Goal: Navigation & Orientation: Find specific page/section

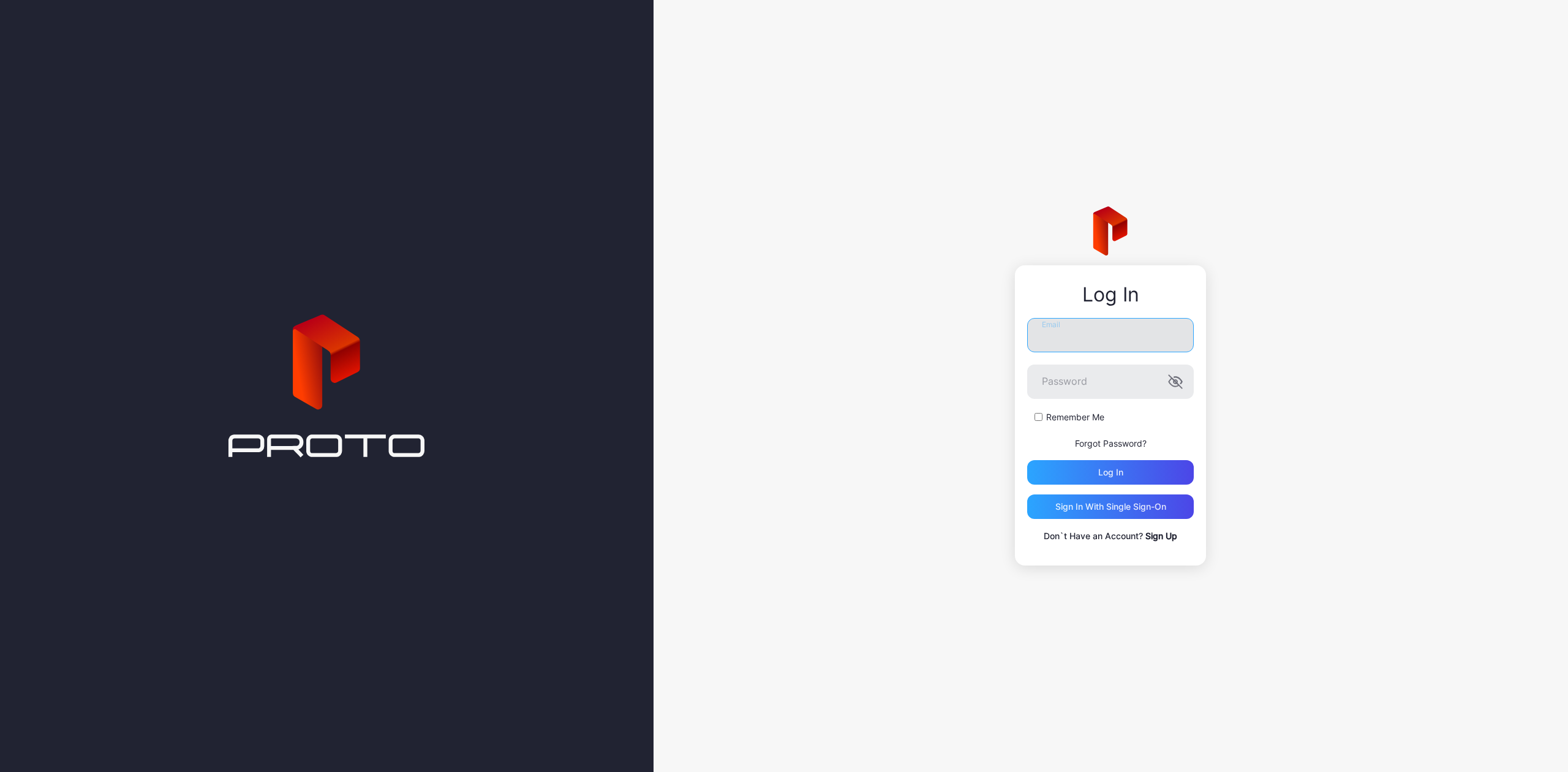
click at [1051, 349] on input "Email" at bounding box center [1111, 335] width 166 height 34
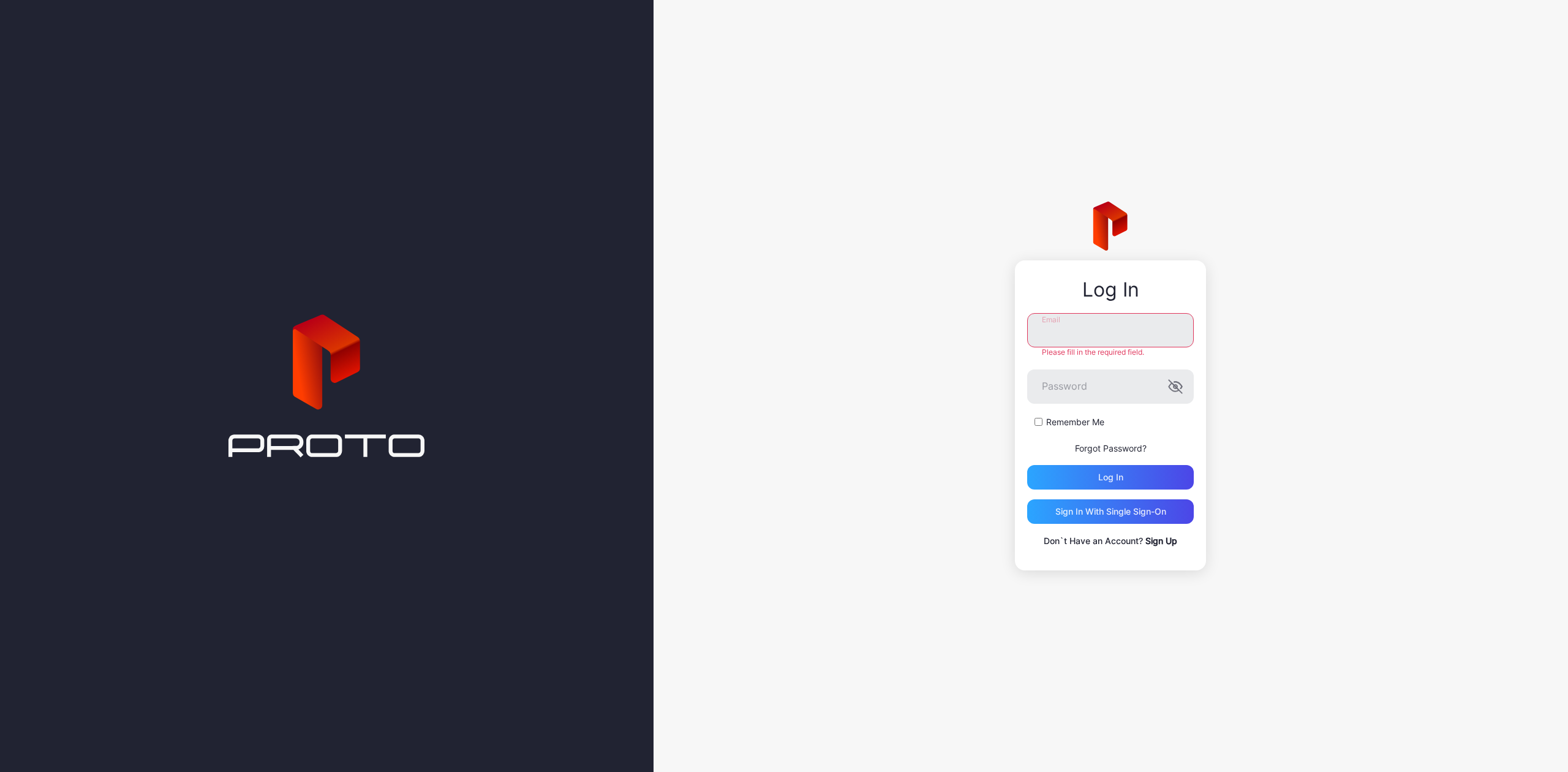
type input "**********"
click at [1123, 467] on div "Log in" at bounding box center [1111, 477] width 166 height 25
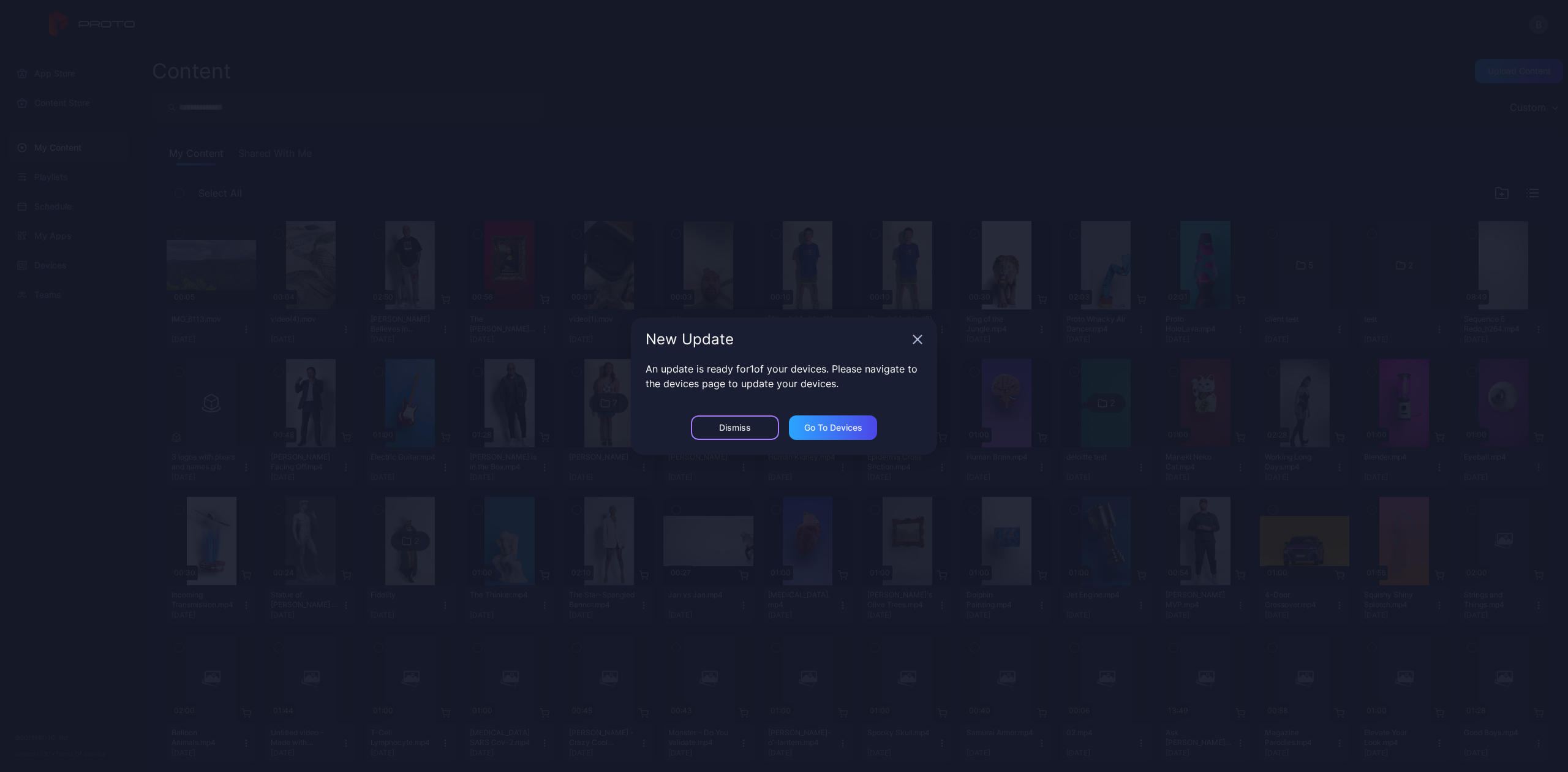
click at [762, 418] on div "Dismiss" at bounding box center [735, 428] width 88 height 25
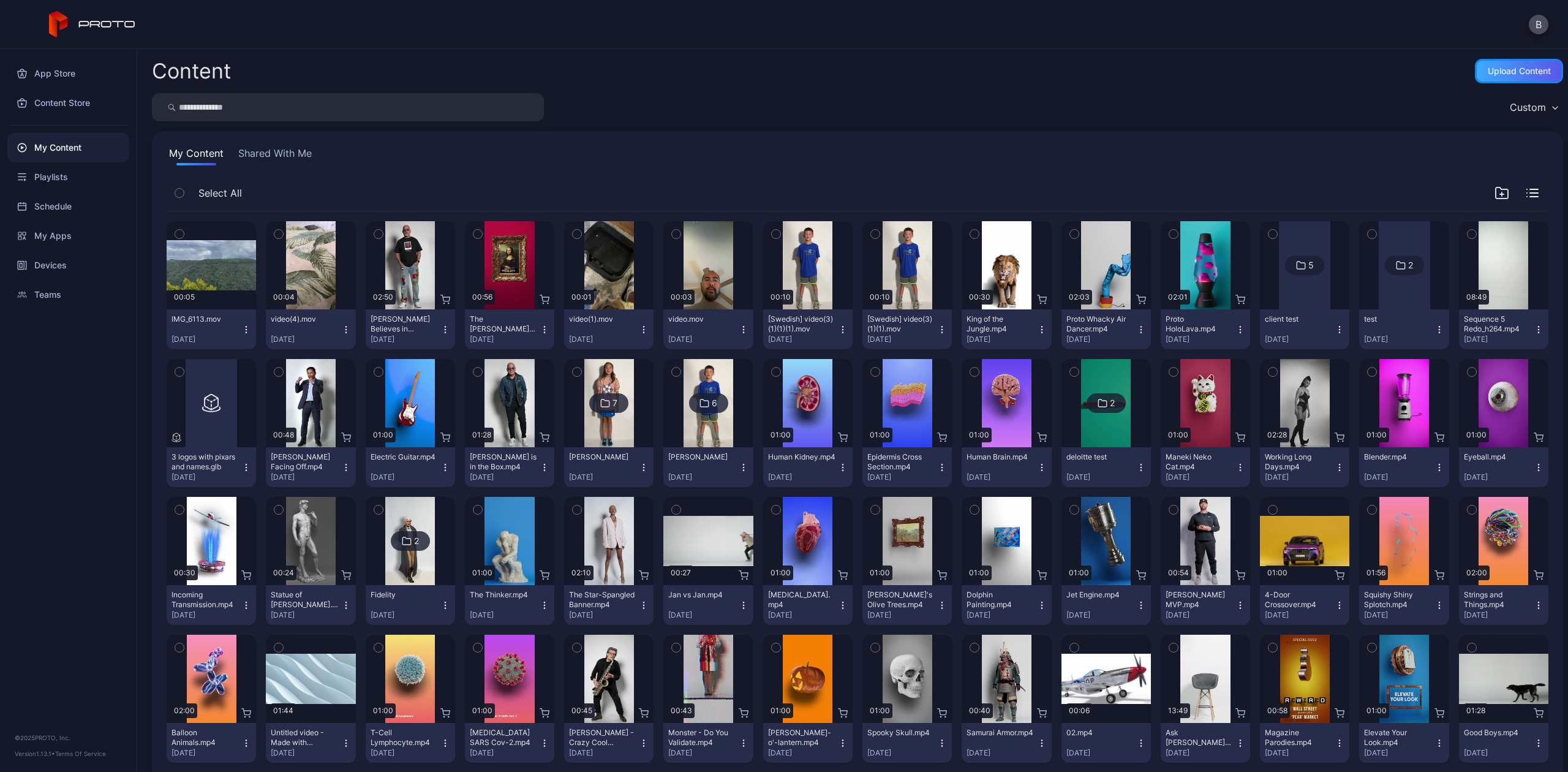
click at [1485, 77] on div "Upload Content" at bounding box center [1519, 71] width 88 height 25
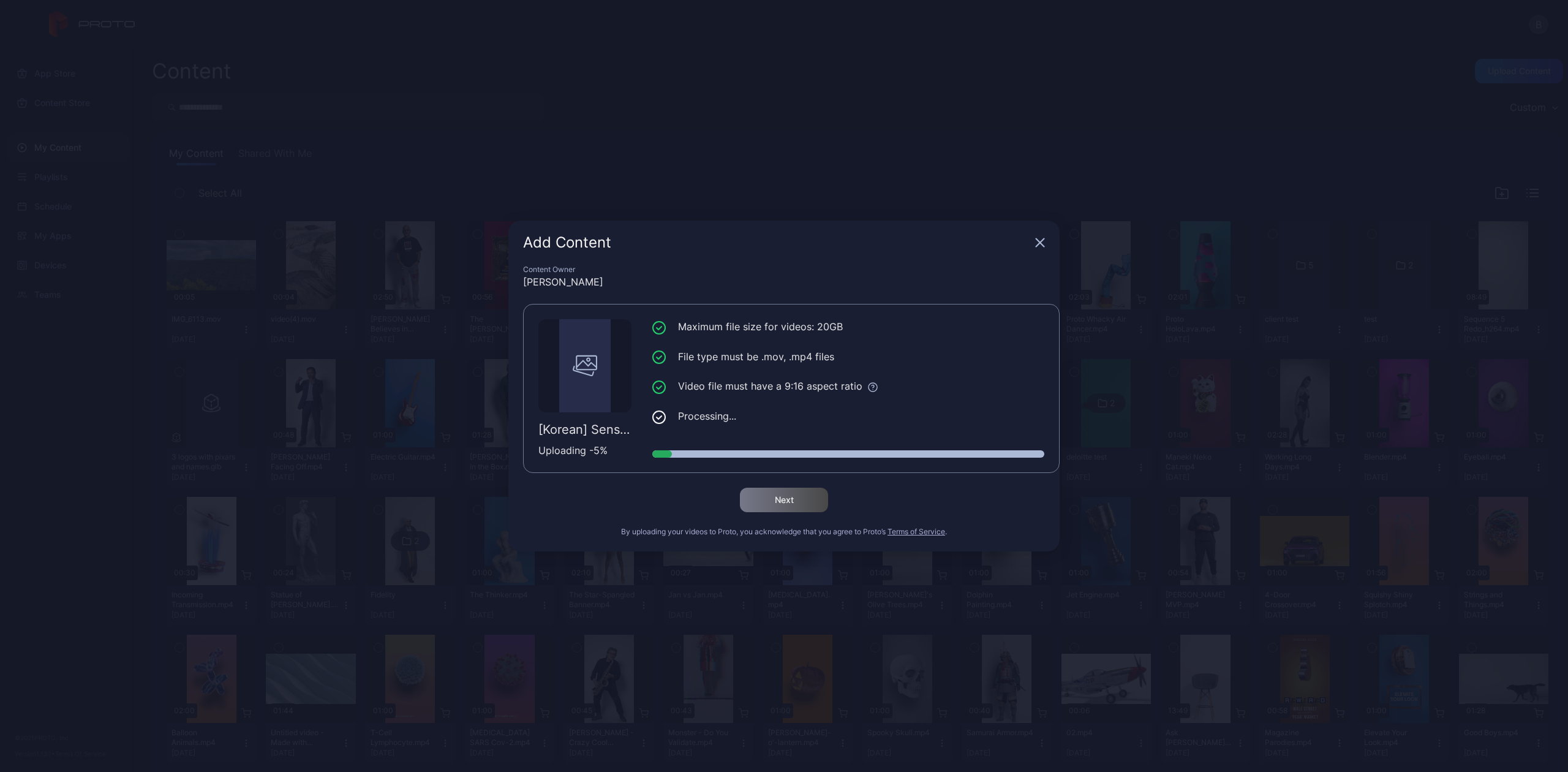
drag, startPoint x: 1188, startPoint y: 755, endPoint x: 1039, endPoint y: 754, distance: 149.0
click at [1039, 754] on div "Add Content Content Owner [PERSON_NAME] Test [Korean] Sense Event Must Buy - MR…" at bounding box center [784, 386] width 1568 height 772
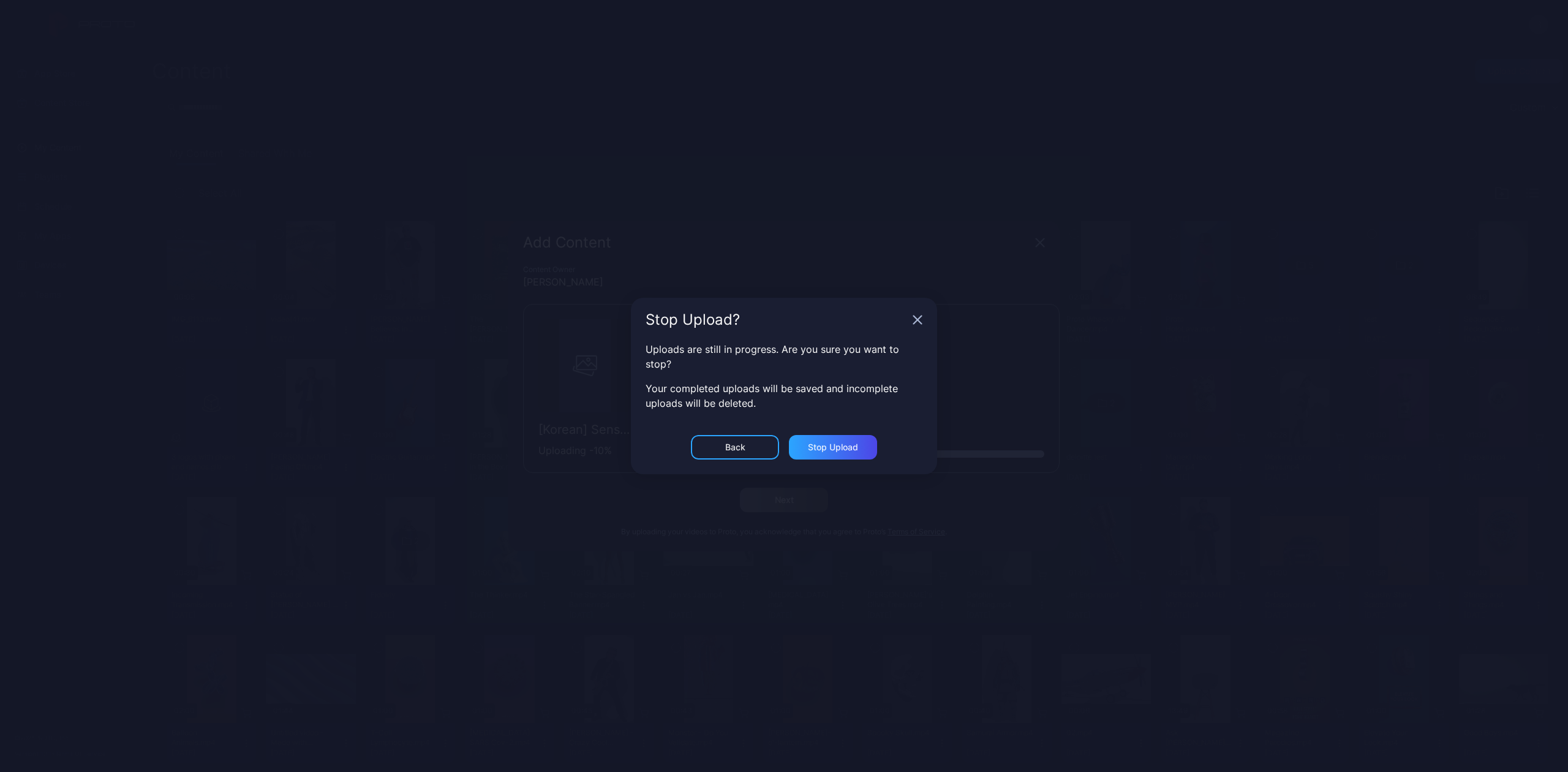
click at [916, 317] on icon "button" at bounding box center [918, 320] width 8 height 8
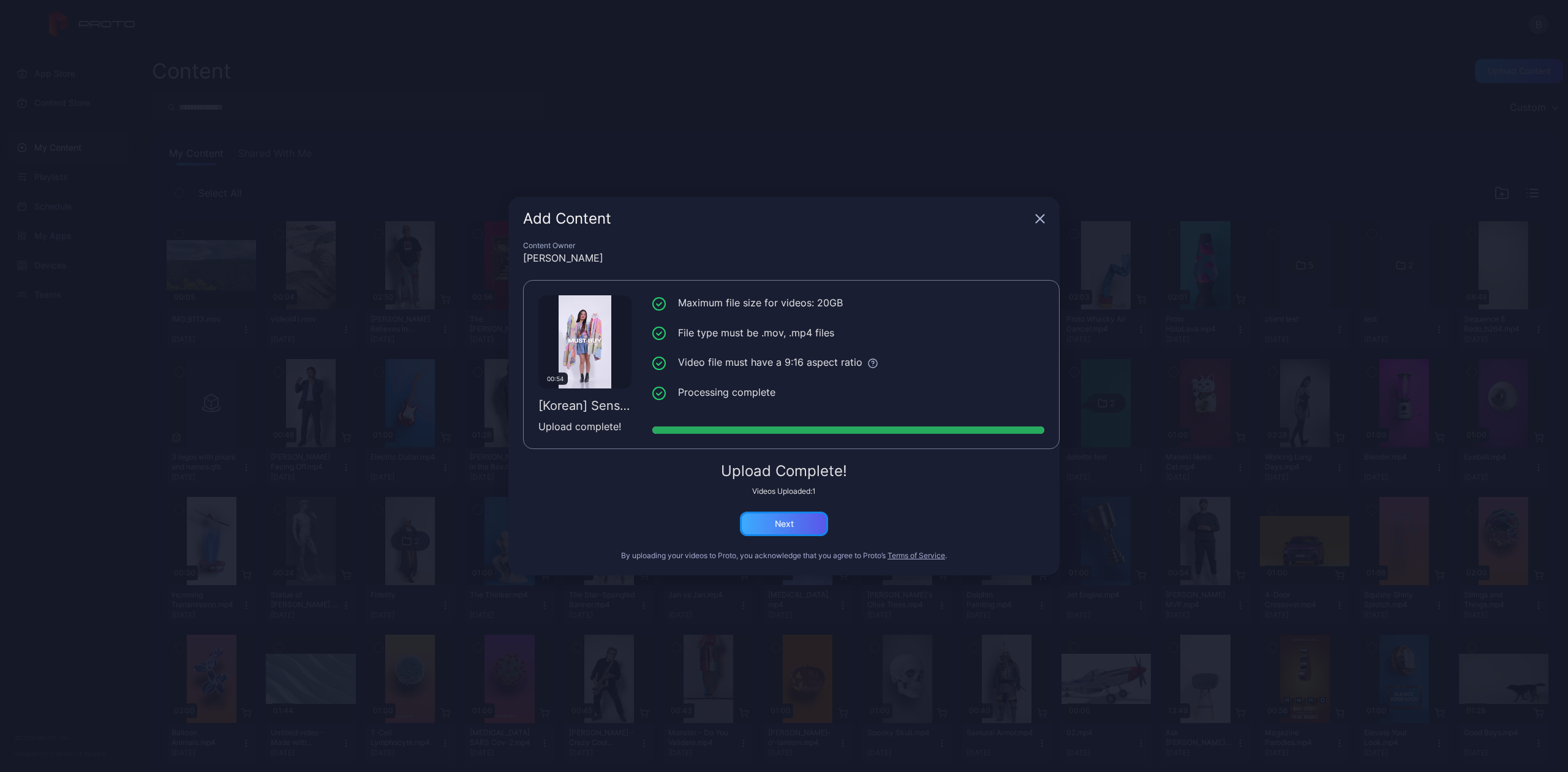
click at [805, 525] on div "Next" at bounding box center [784, 524] width 88 height 25
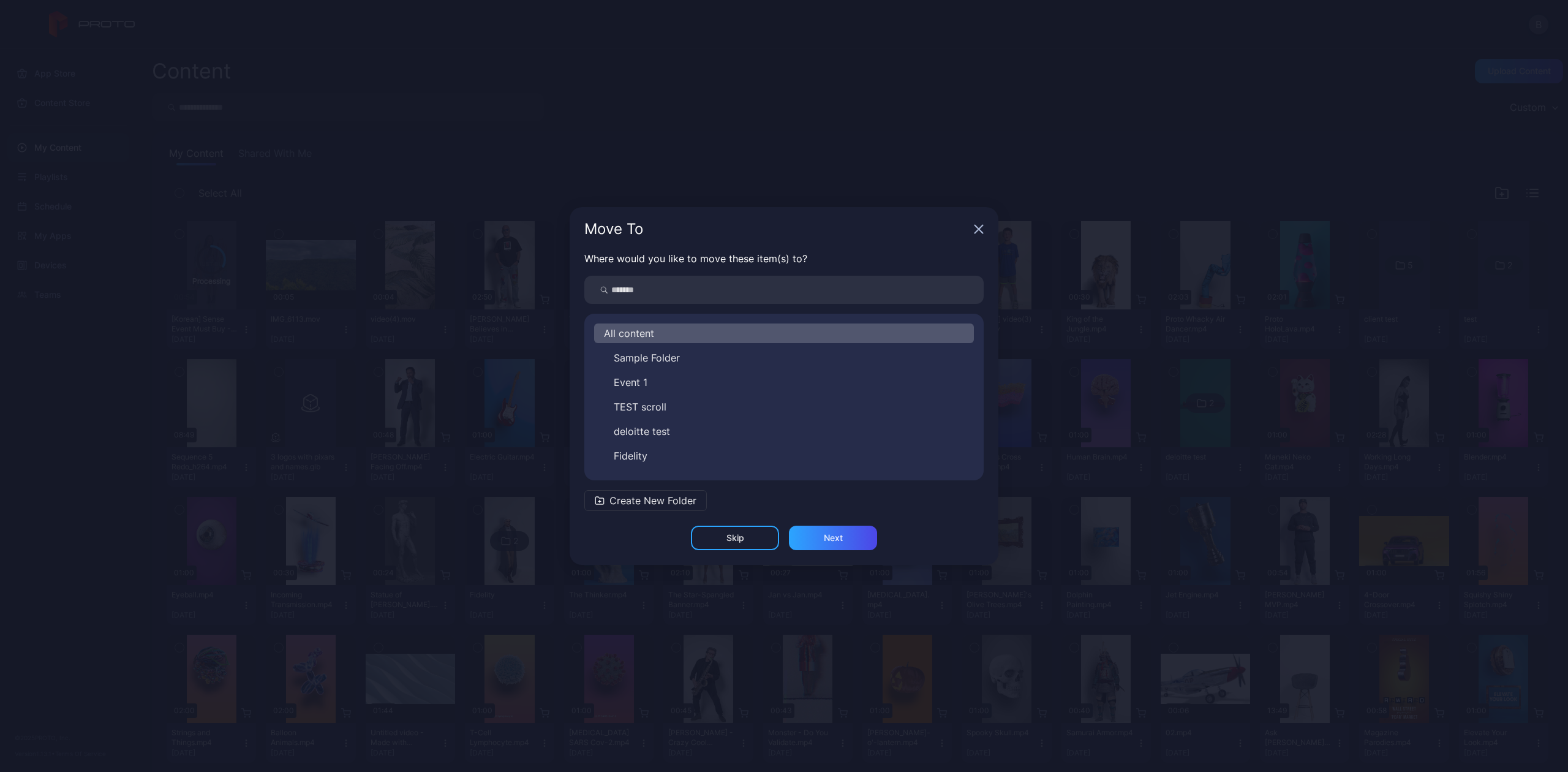
click at [646, 332] on span "All content" at bounding box center [629, 334] width 50 height 15
click at [827, 542] on div "Next" at bounding box center [833, 538] width 19 height 10
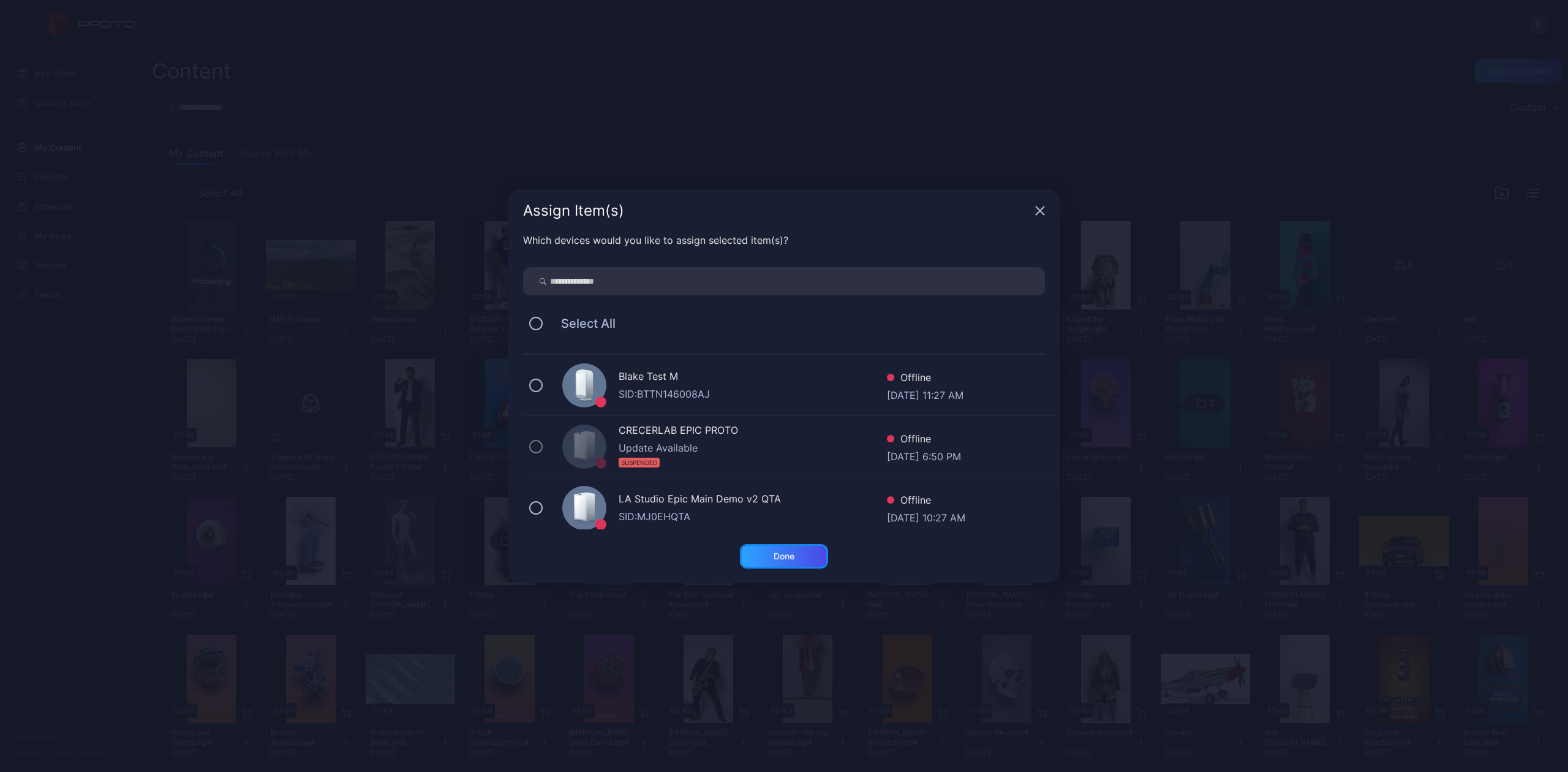
click at [765, 550] on div "Done" at bounding box center [784, 557] width 88 height 25
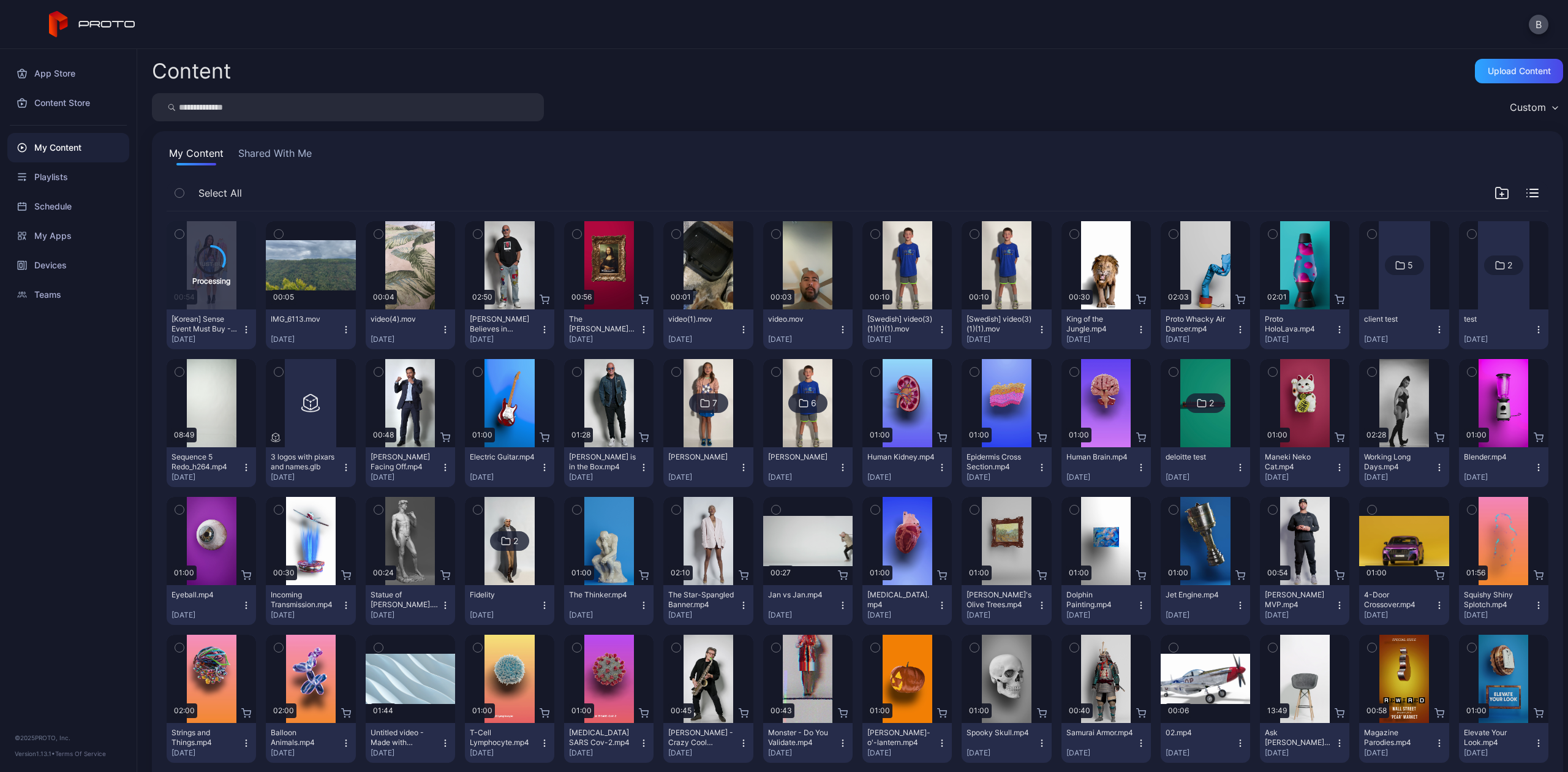
click at [341, 326] on icon "button" at bounding box center [346, 329] width 10 height 10
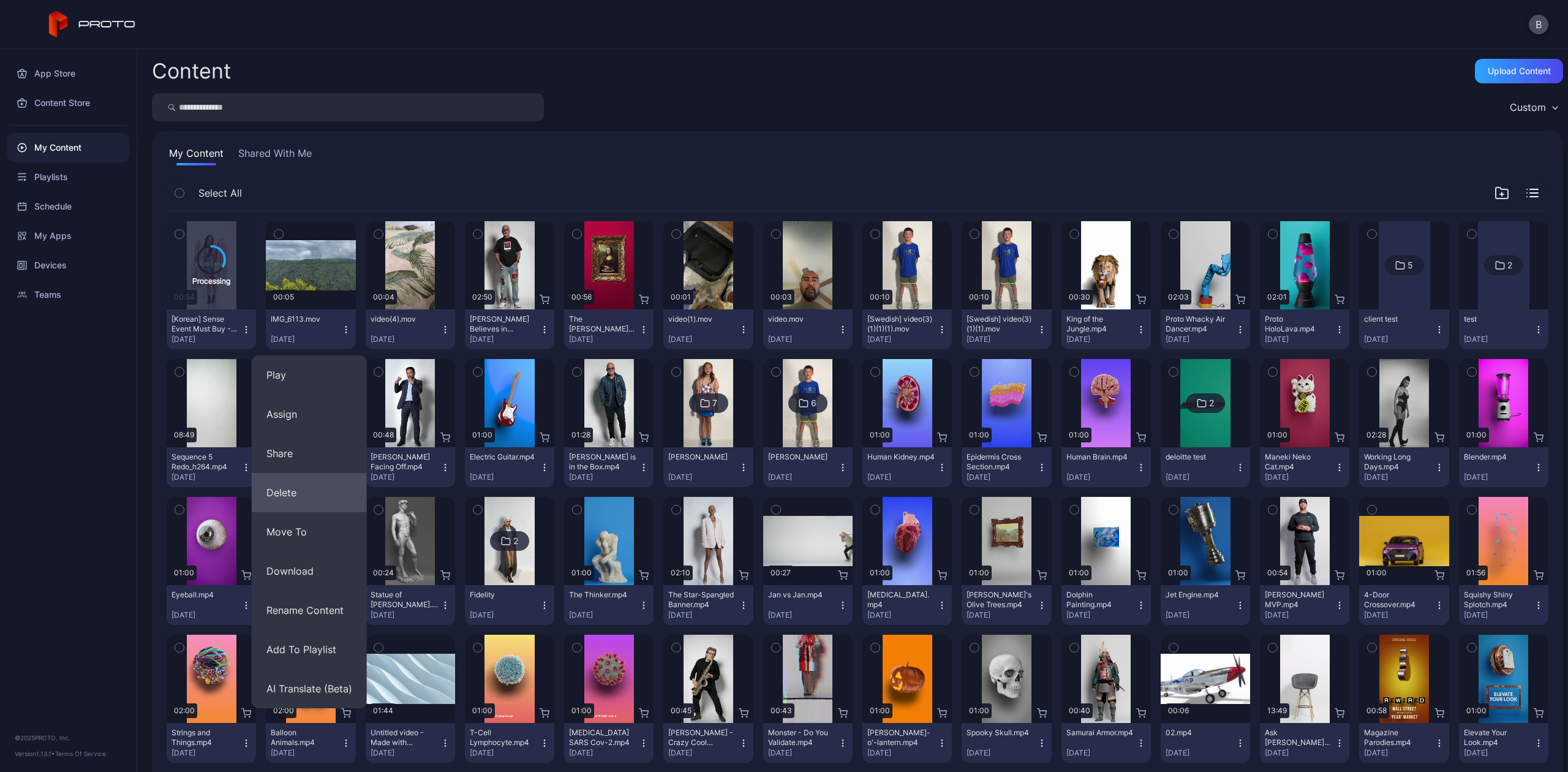
click at [301, 498] on button "Delete" at bounding box center [309, 493] width 115 height 39
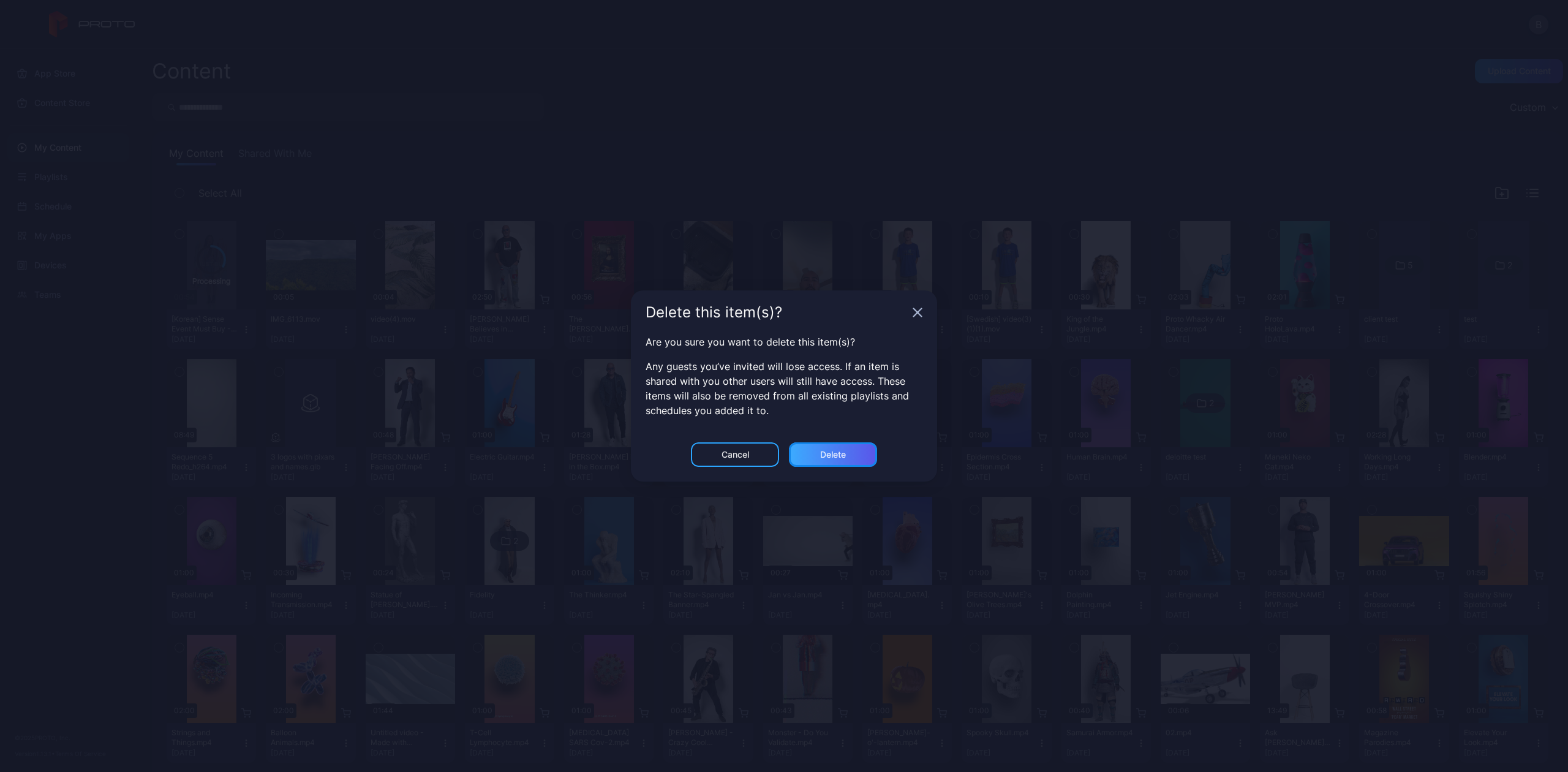
click at [846, 460] on div "Delete" at bounding box center [833, 455] width 88 height 25
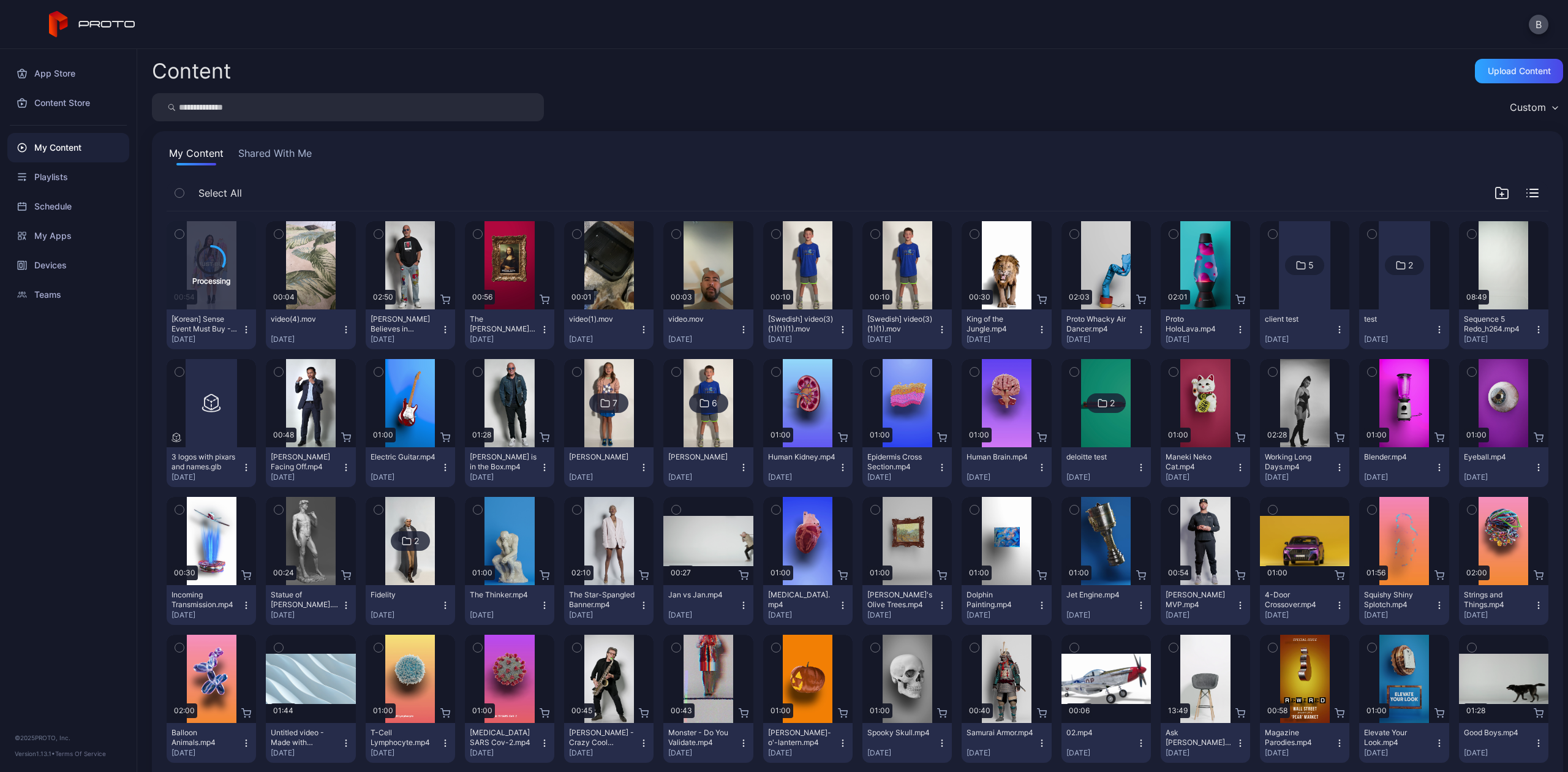
click at [346, 325] on icon "button" at bounding box center [346, 329] width 10 height 10
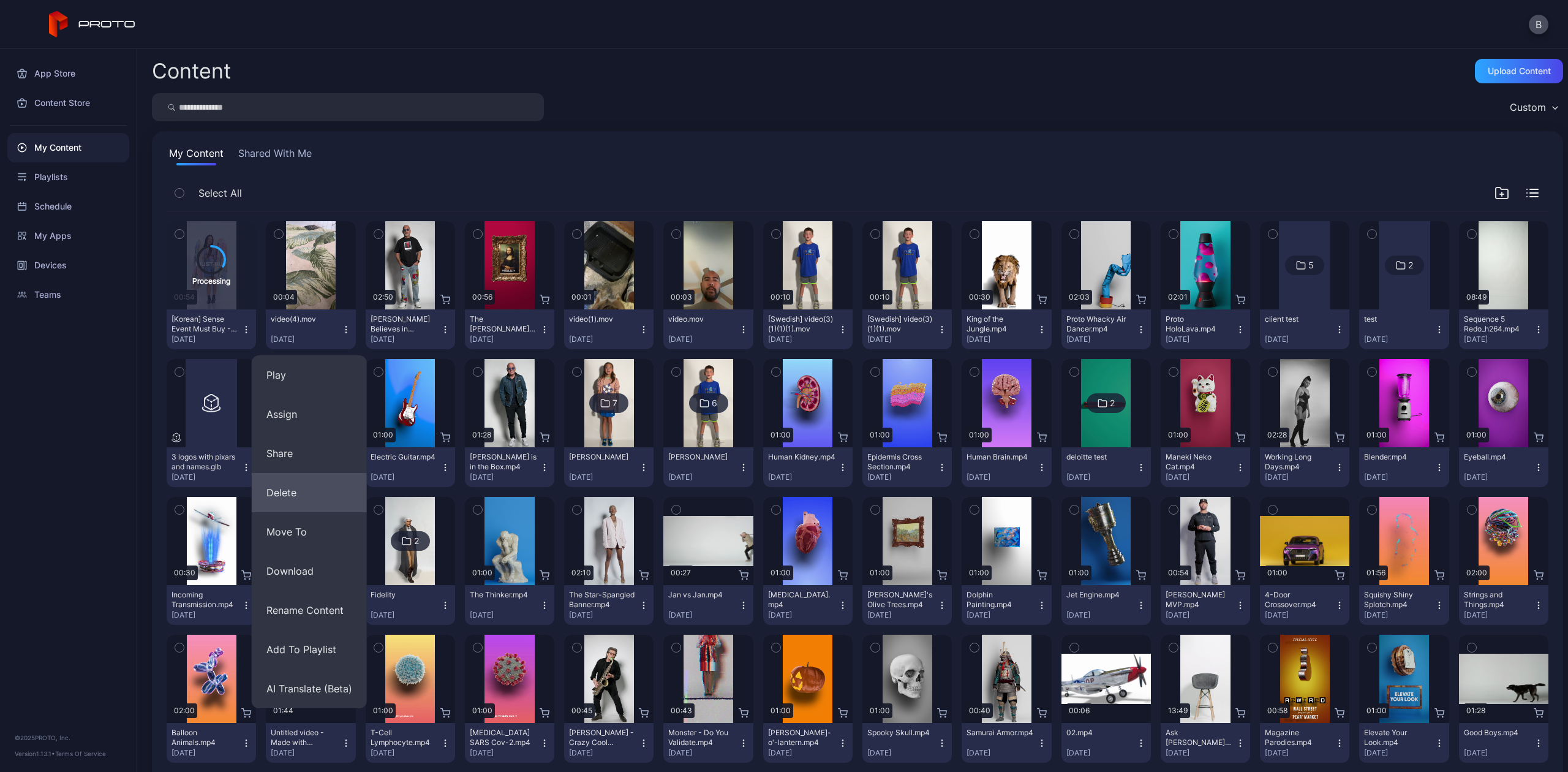
click at [299, 489] on button "Delete" at bounding box center [309, 493] width 115 height 39
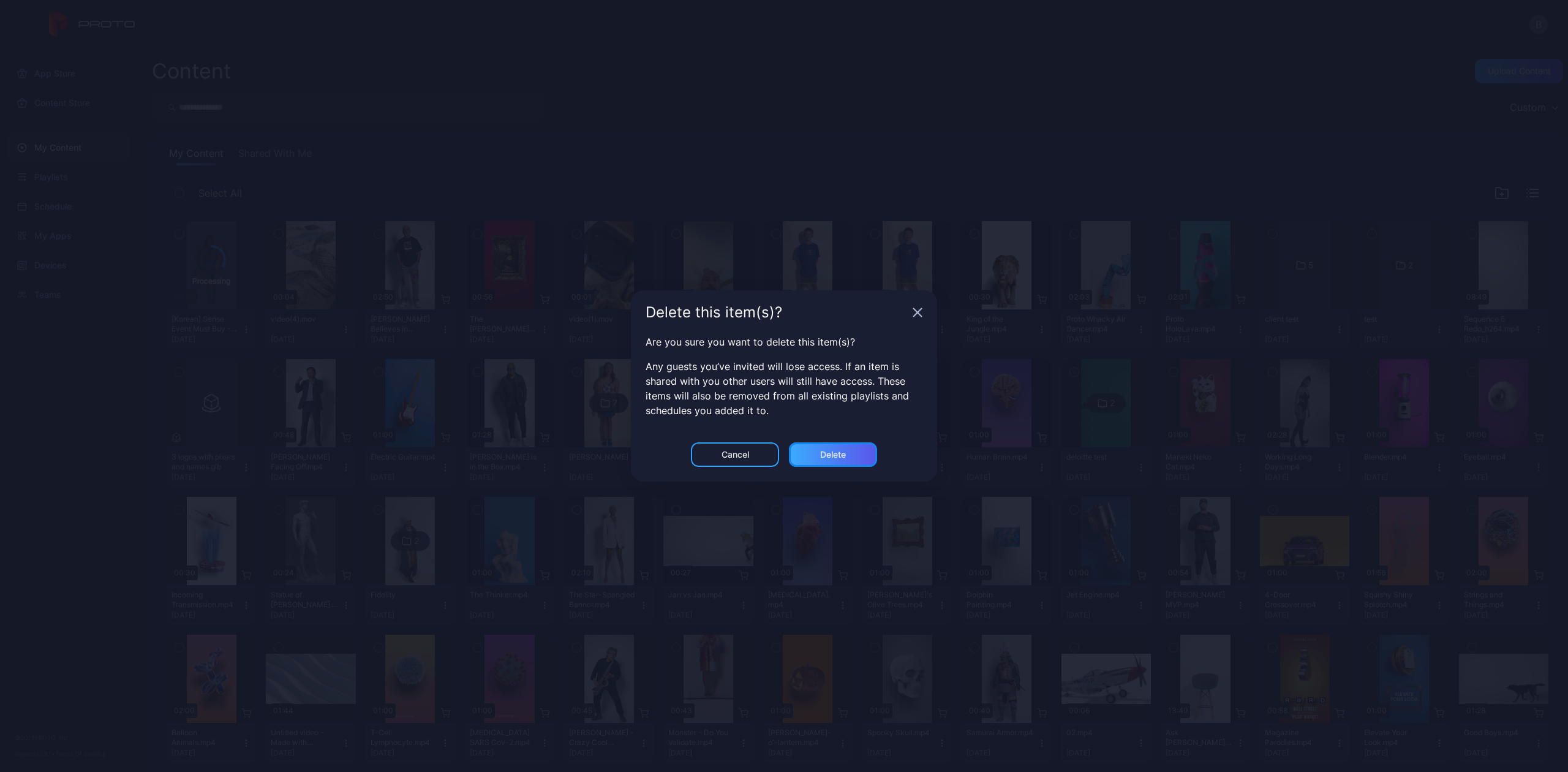
click at [812, 455] on div "Delete" at bounding box center [833, 455] width 88 height 25
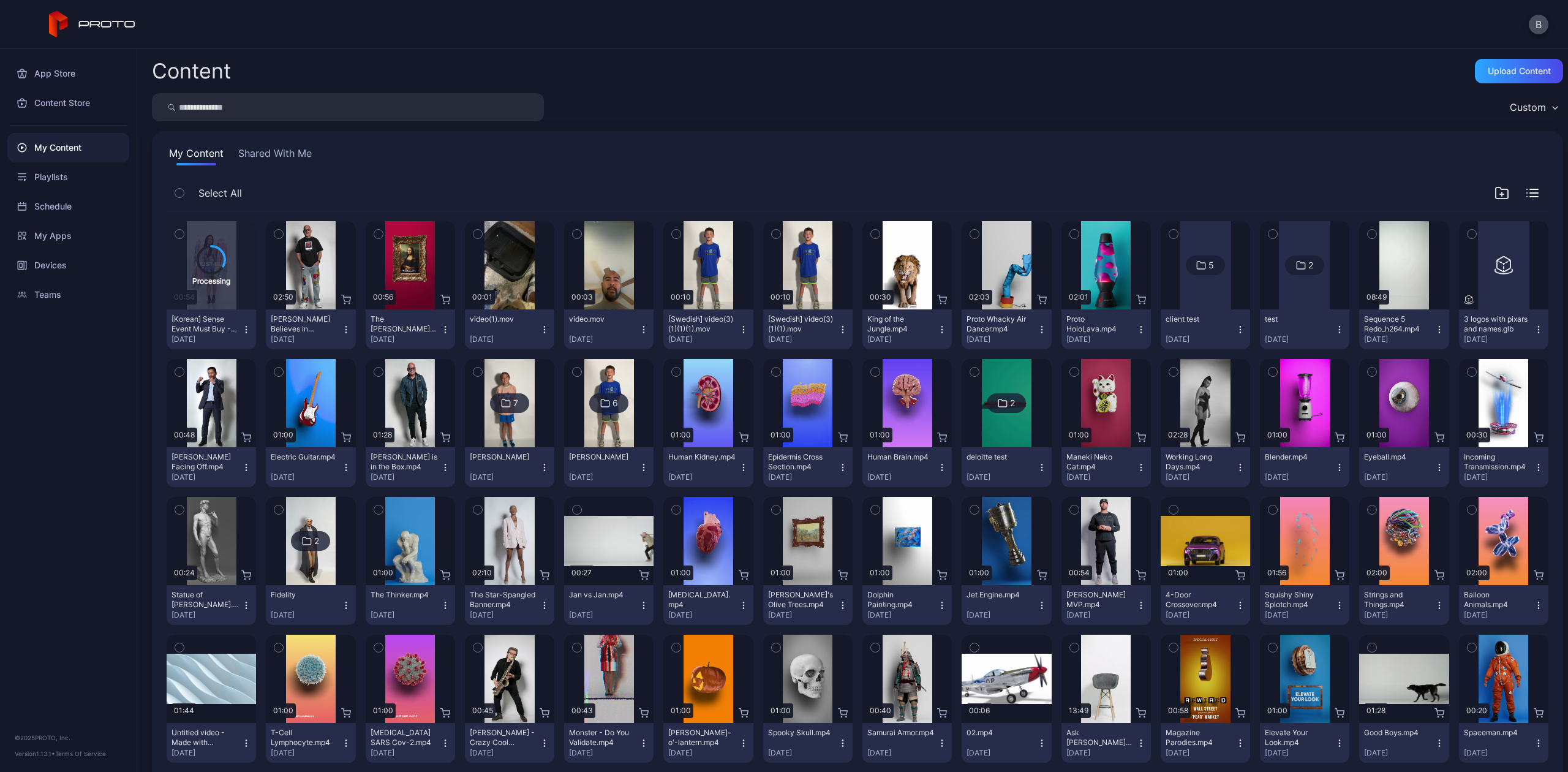
click at [639, 330] on icon "button" at bounding box center [644, 329] width 10 height 10
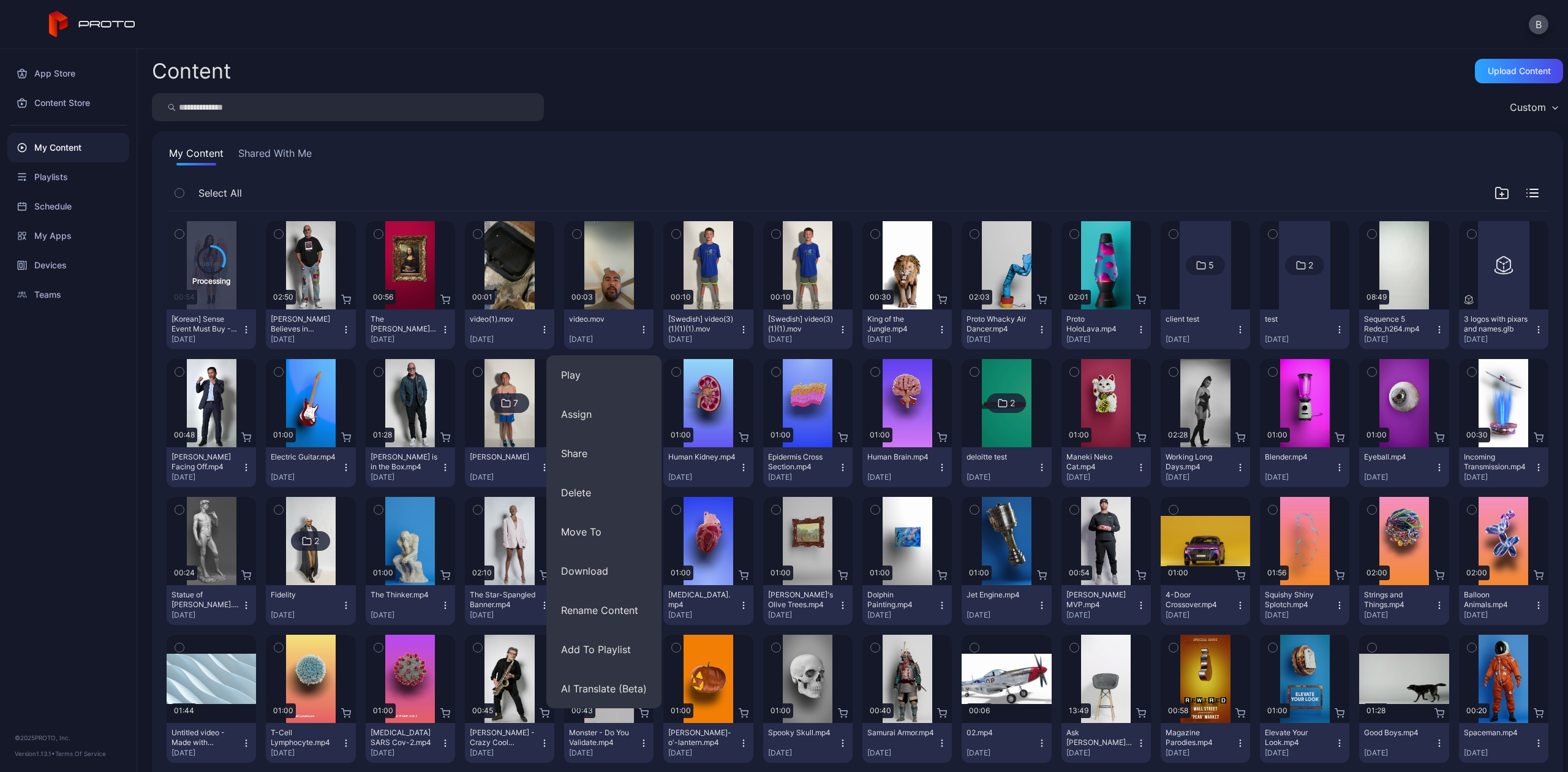
click at [639, 330] on icon "button" at bounding box center [644, 329] width 10 height 10
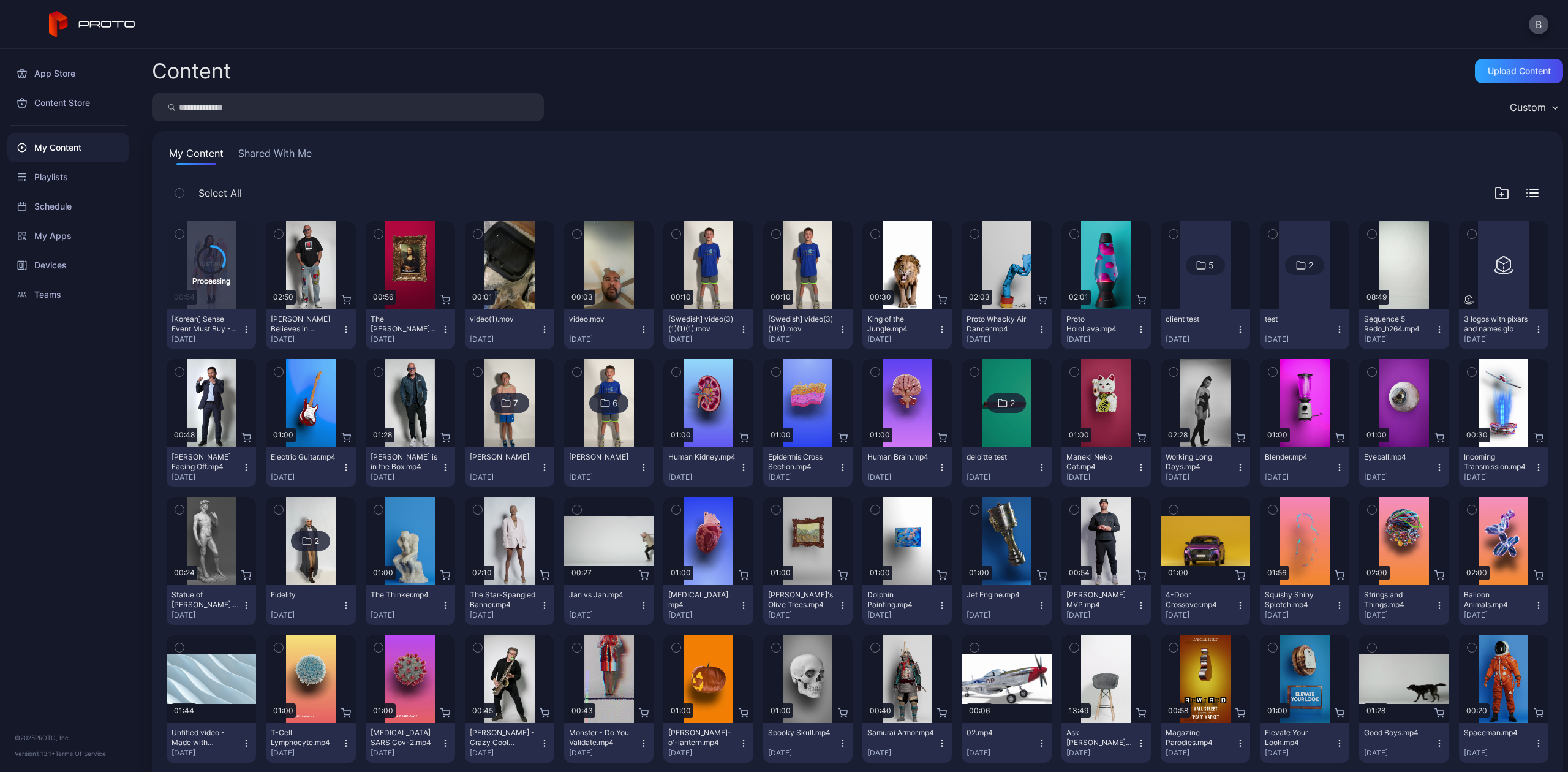
click at [640, 327] on icon "button" at bounding box center [644, 329] width 10 height 10
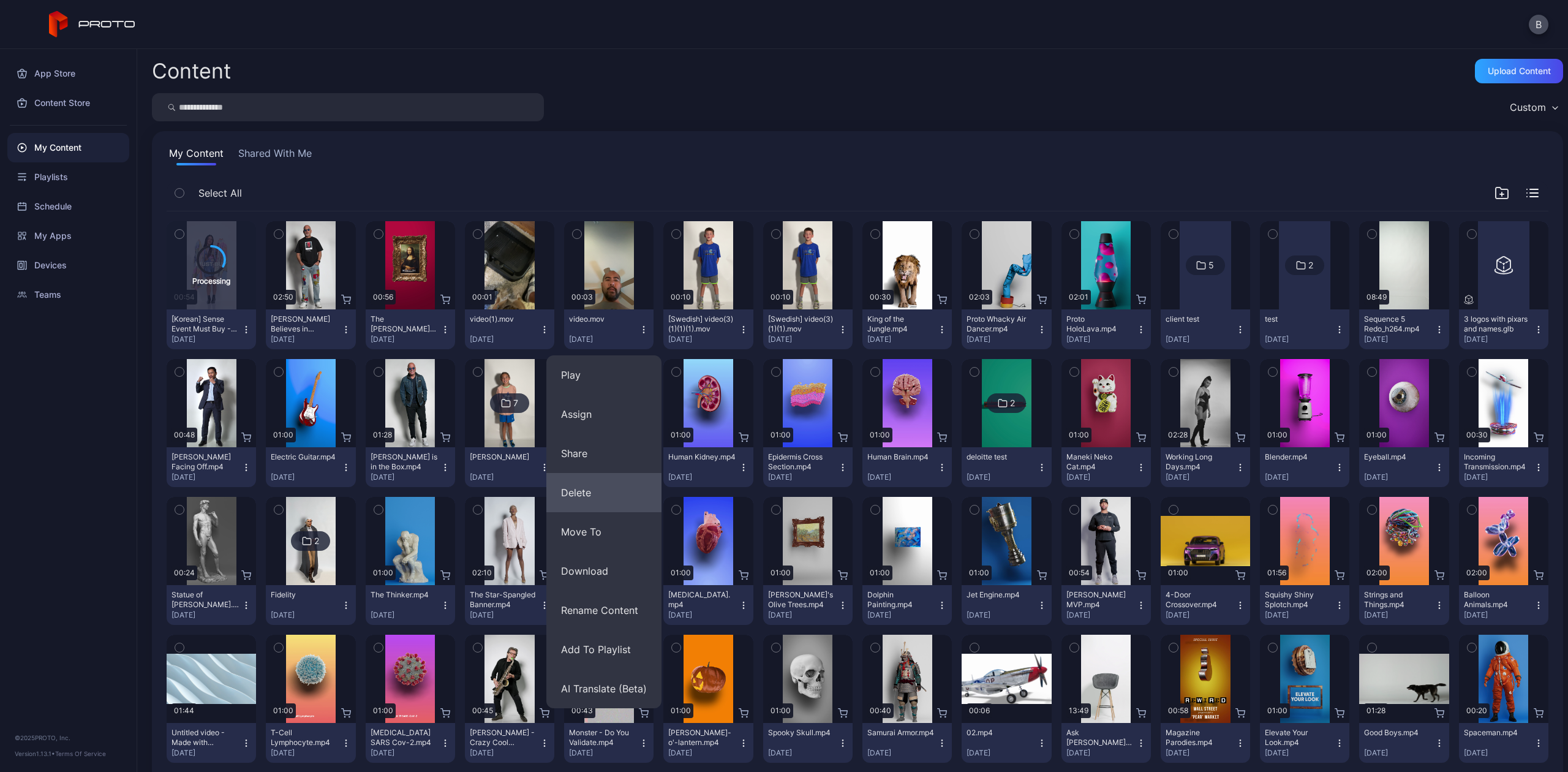
click at [599, 486] on button "Delete" at bounding box center [603, 493] width 115 height 39
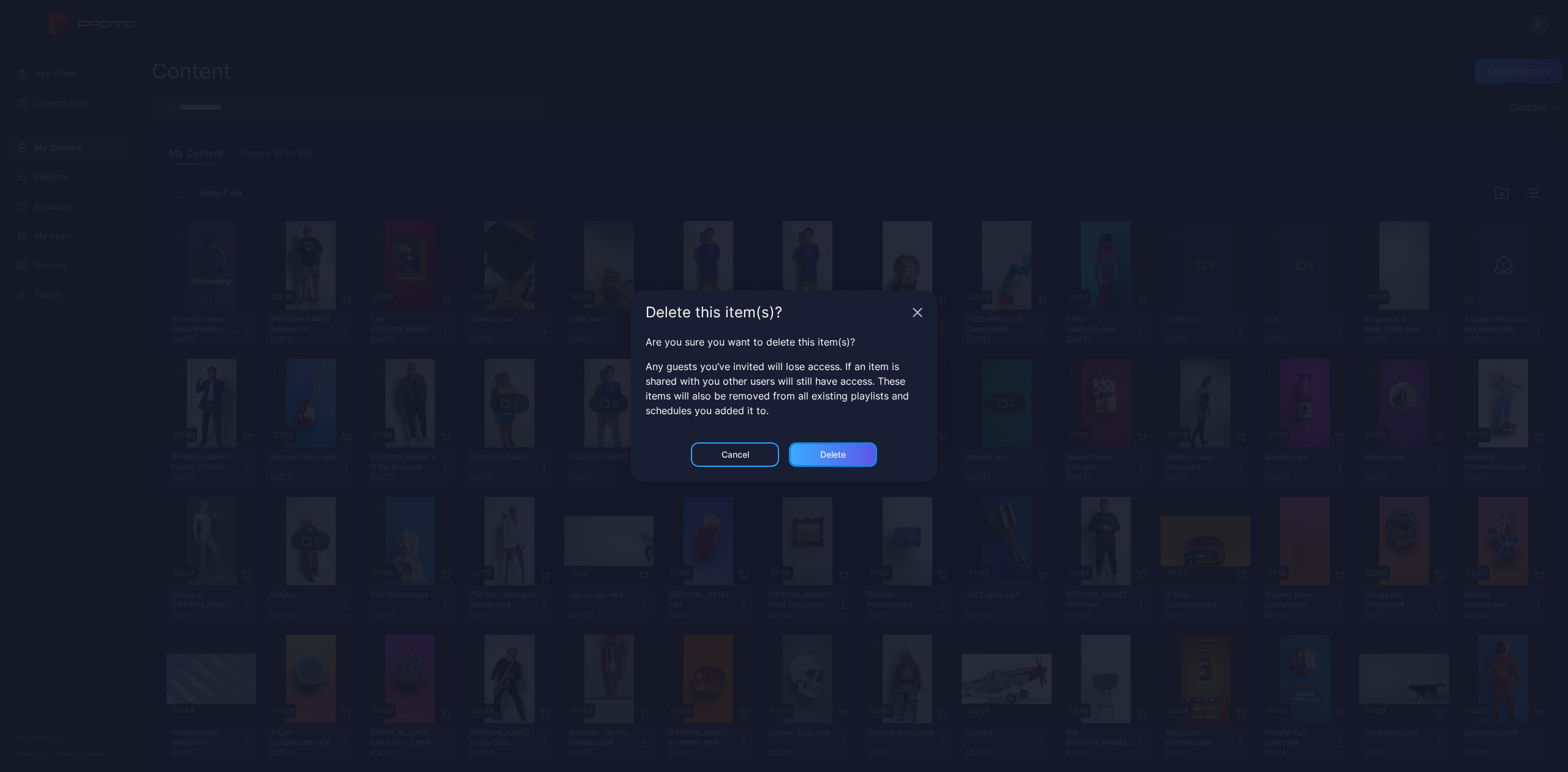
click at [866, 450] on div "Delete" at bounding box center [833, 455] width 88 height 25
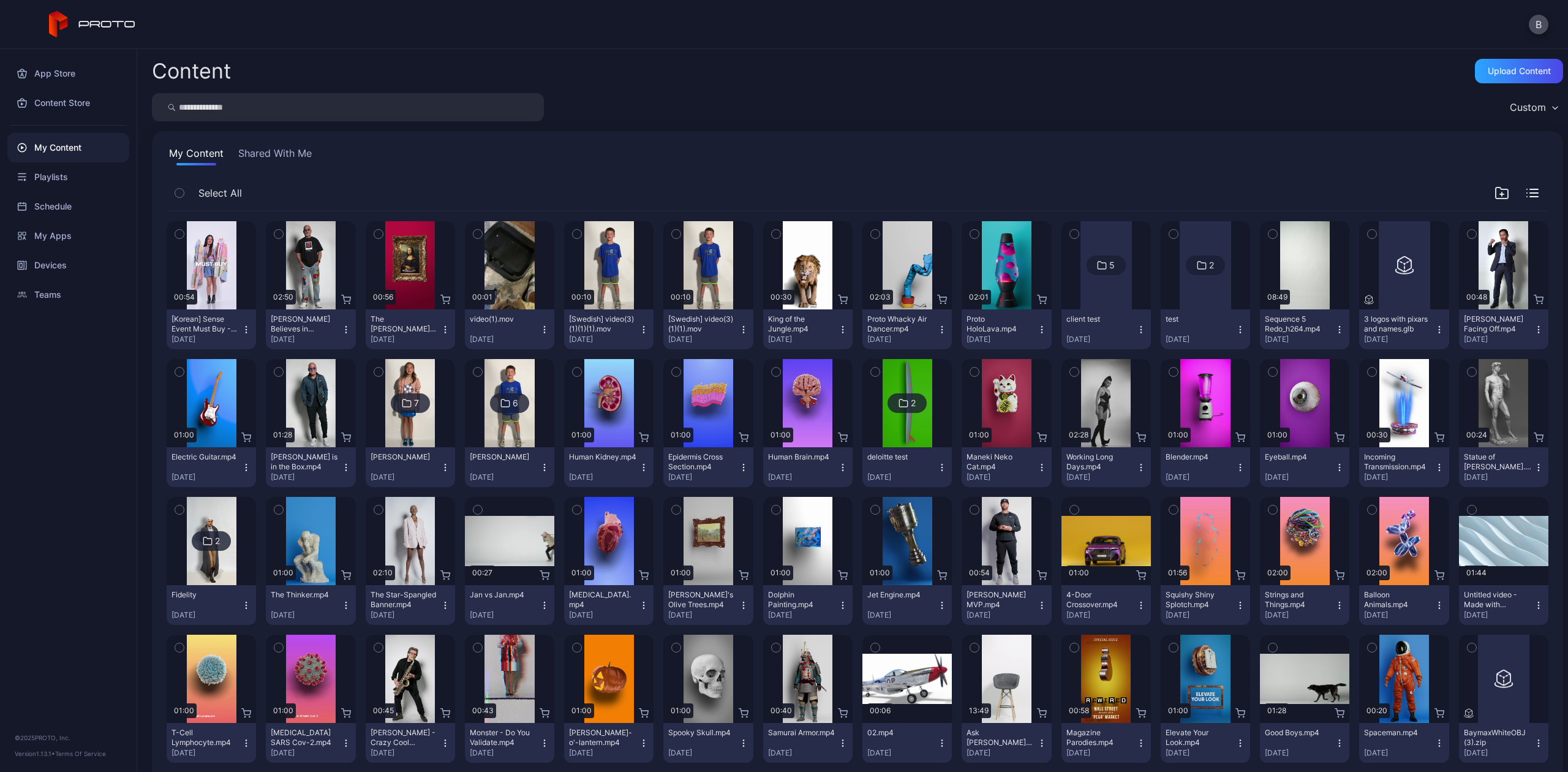
click at [316, 344] on div "[DATE]" at bounding box center [306, 339] width 70 height 10
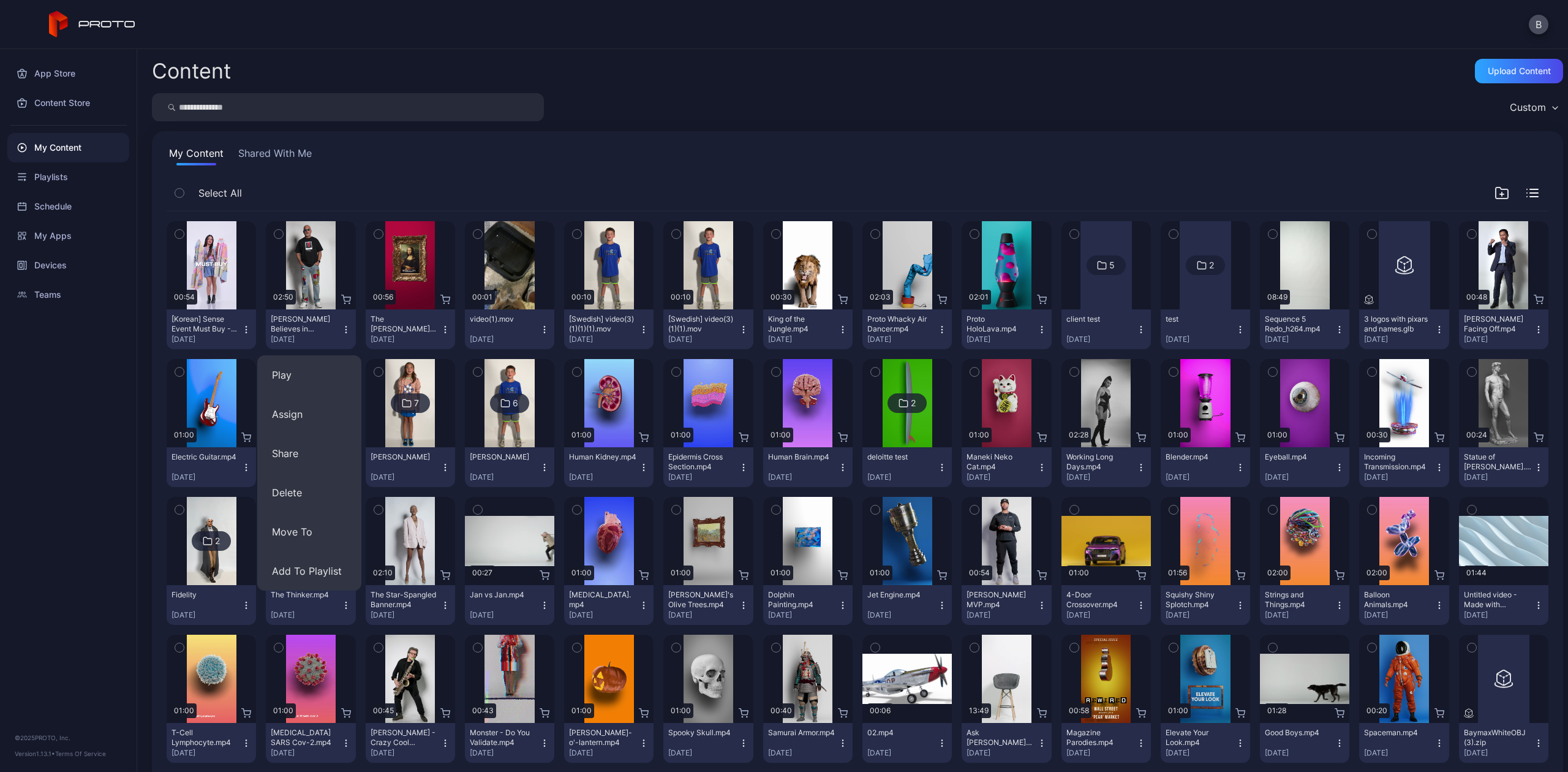
click at [316, 344] on div "[DATE]" at bounding box center [306, 339] width 70 height 10
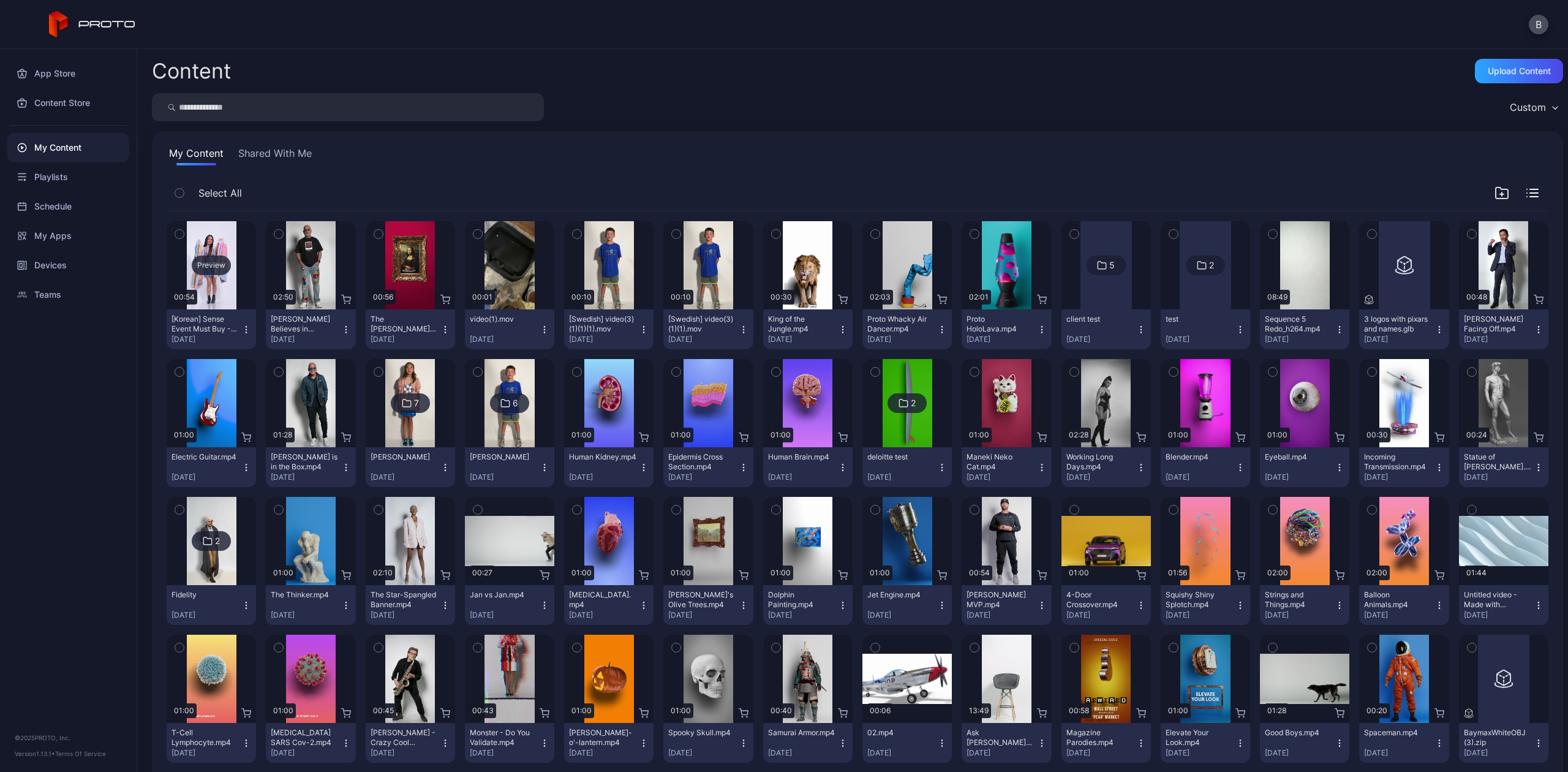
click at [216, 271] on div "Preview" at bounding box center [212, 264] width 39 height 19
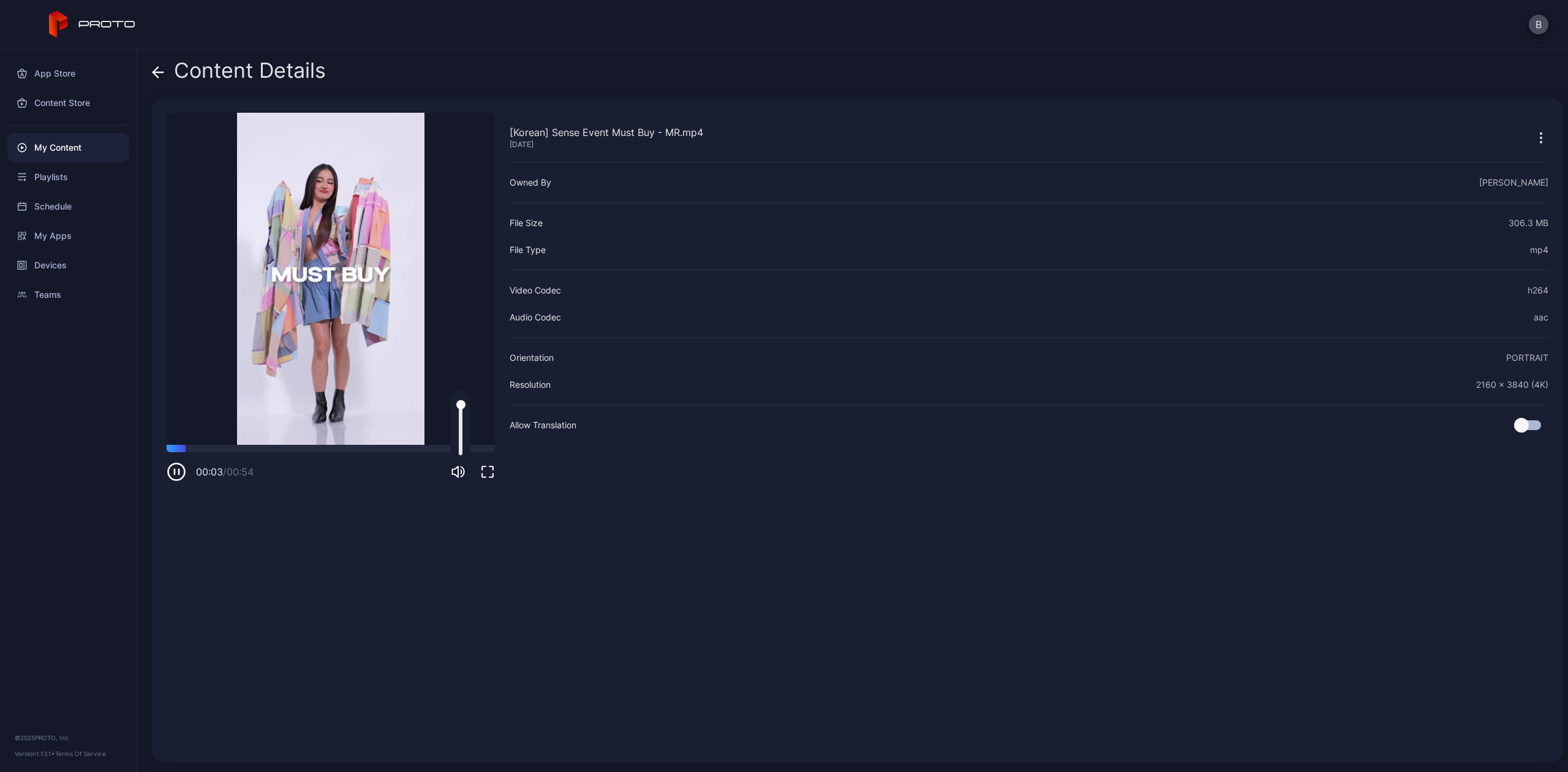
click at [459, 439] on div at bounding box center [461, 428] width 4 height 55
drag, startPoint x: 458, startPoint y: 439, endPoint x: 461, endPoint y: 448, distance: 9.5
click at [461, 448] on div at bounding box center [461, 448] width 9 height 9
click at [319, 451] on div at bounding box center [330, 448] width 328 height 7
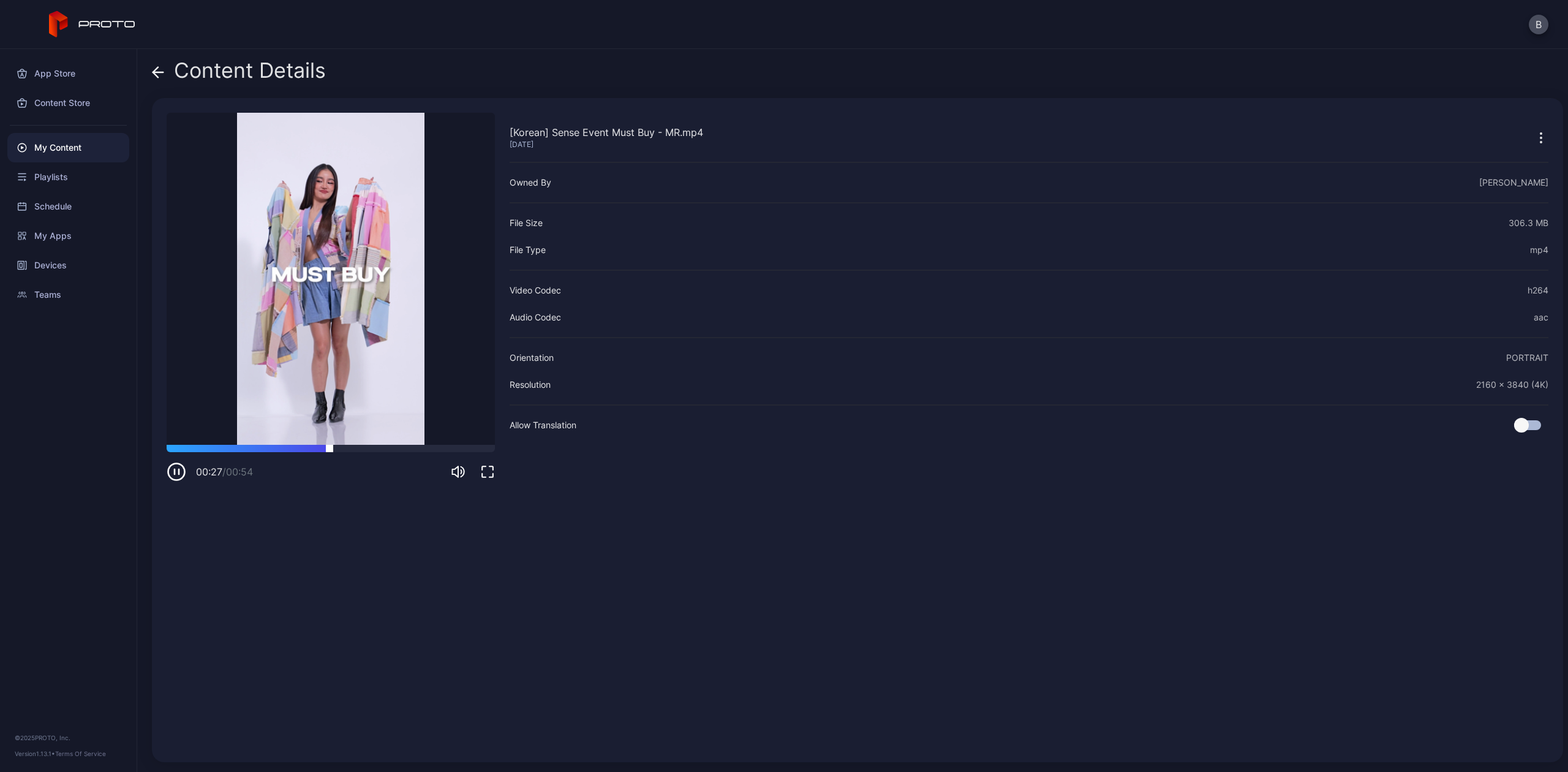
click at [375, 447] on div at bounding box center [330, 448] width 328 height 7
click at [444, 447] on div at bounding box center [330, 448] width 328 height 7
click at [255, 448] on div at bounding box center [330, 448] width 328 height 7
click at [315, 447] on div at bounding box center [330, 448] width 328 height 7
click at [160, 68] on icon at bounding box center [157, 72] width 12 height 12
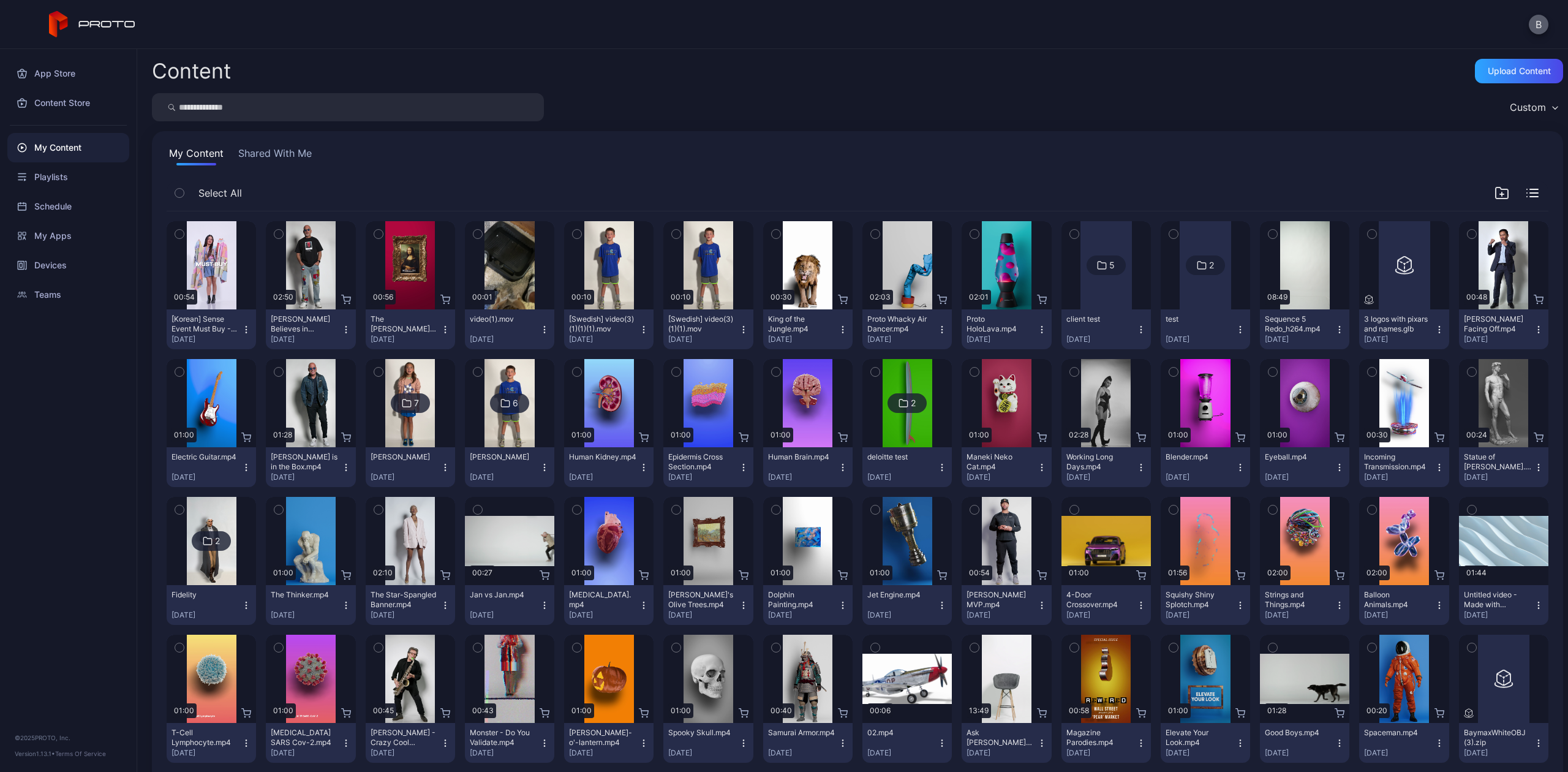
click at [1538, 31] on button "B" at bounding box center [1538, 24] width 19 height 19
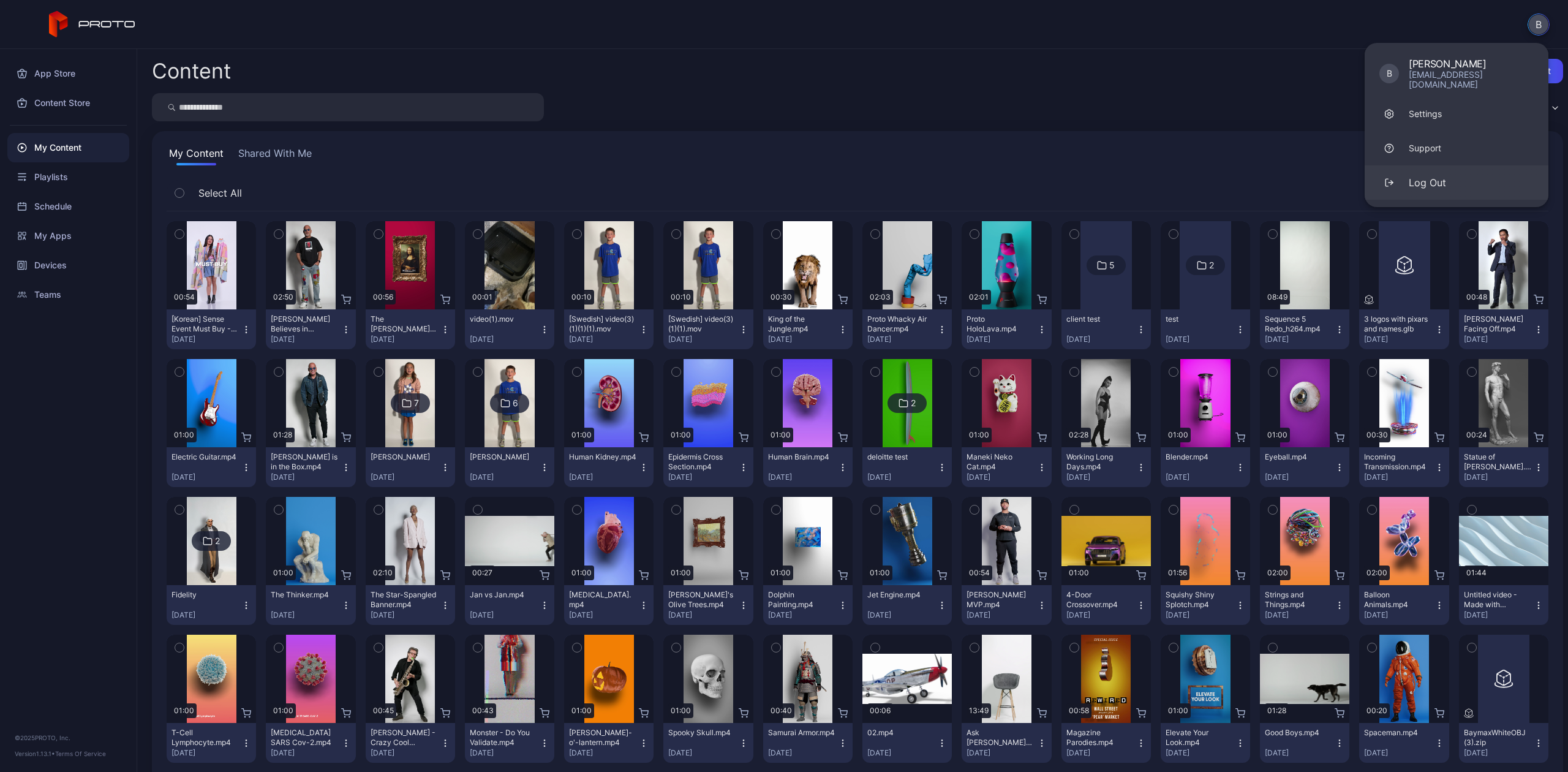
click at [1448, 170] on button "Log Out" at bounding box center [1456, 182] width 184 height 34
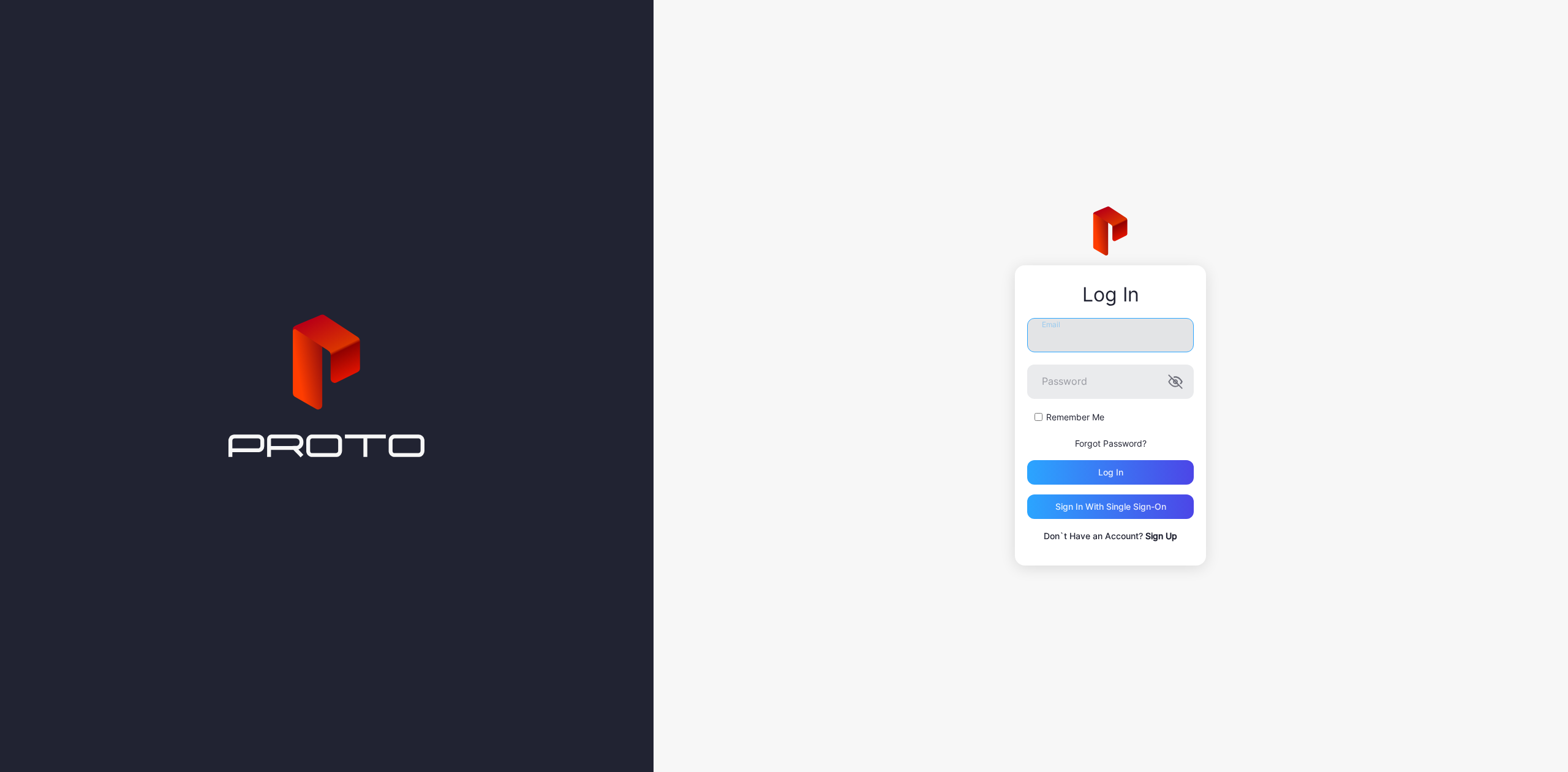
click at [1131, 326] on input "Email" at bounding box center [1111, 335] width 166 height 34
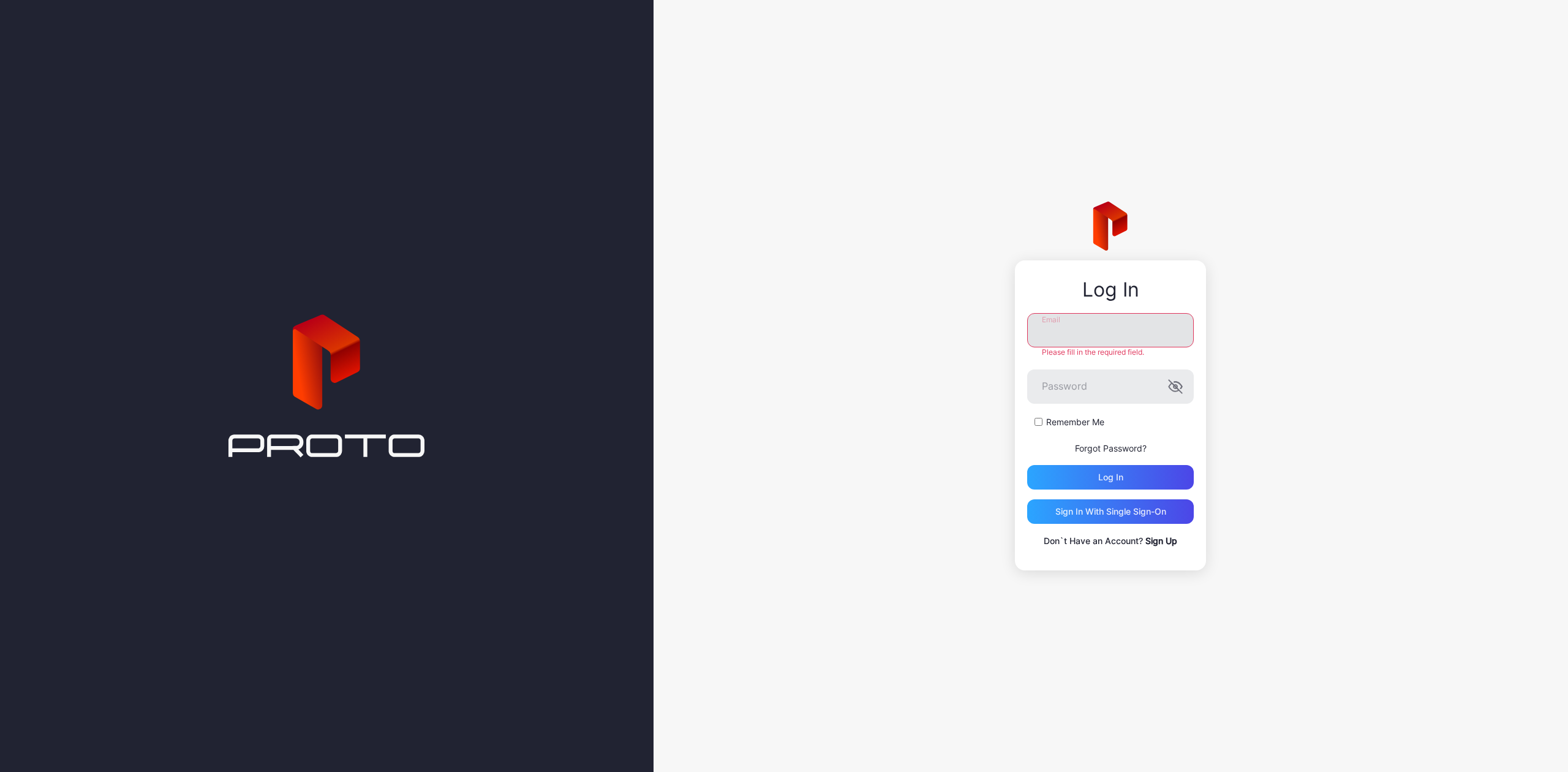
type input "**********"
click at [1100, 476] on div "Log in" at bounding box center [1111, 477] width 25 height 10
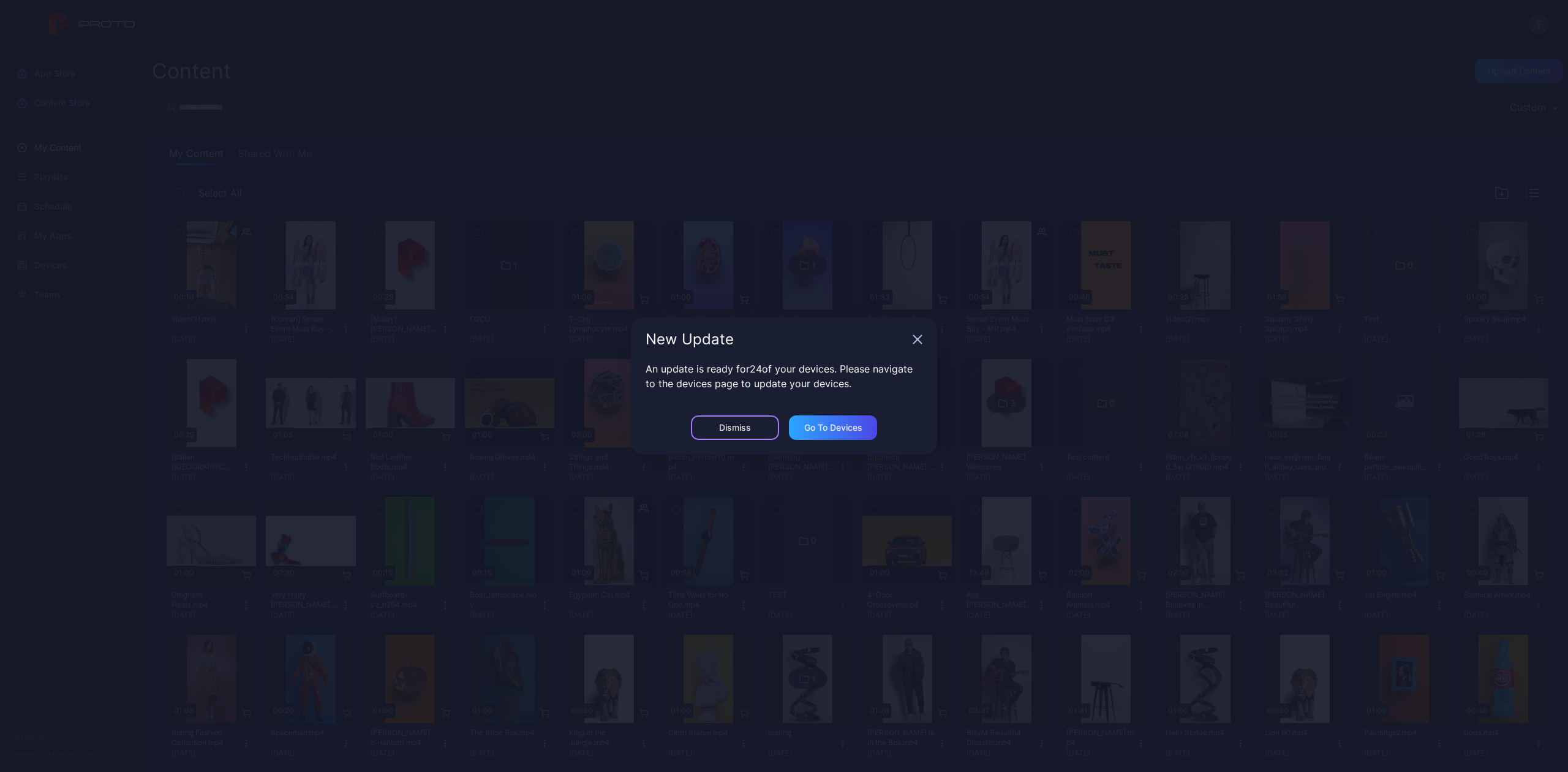
click at [748, 424] on div "Dismiss" at bounding box center [735, 427] width 31 height 10
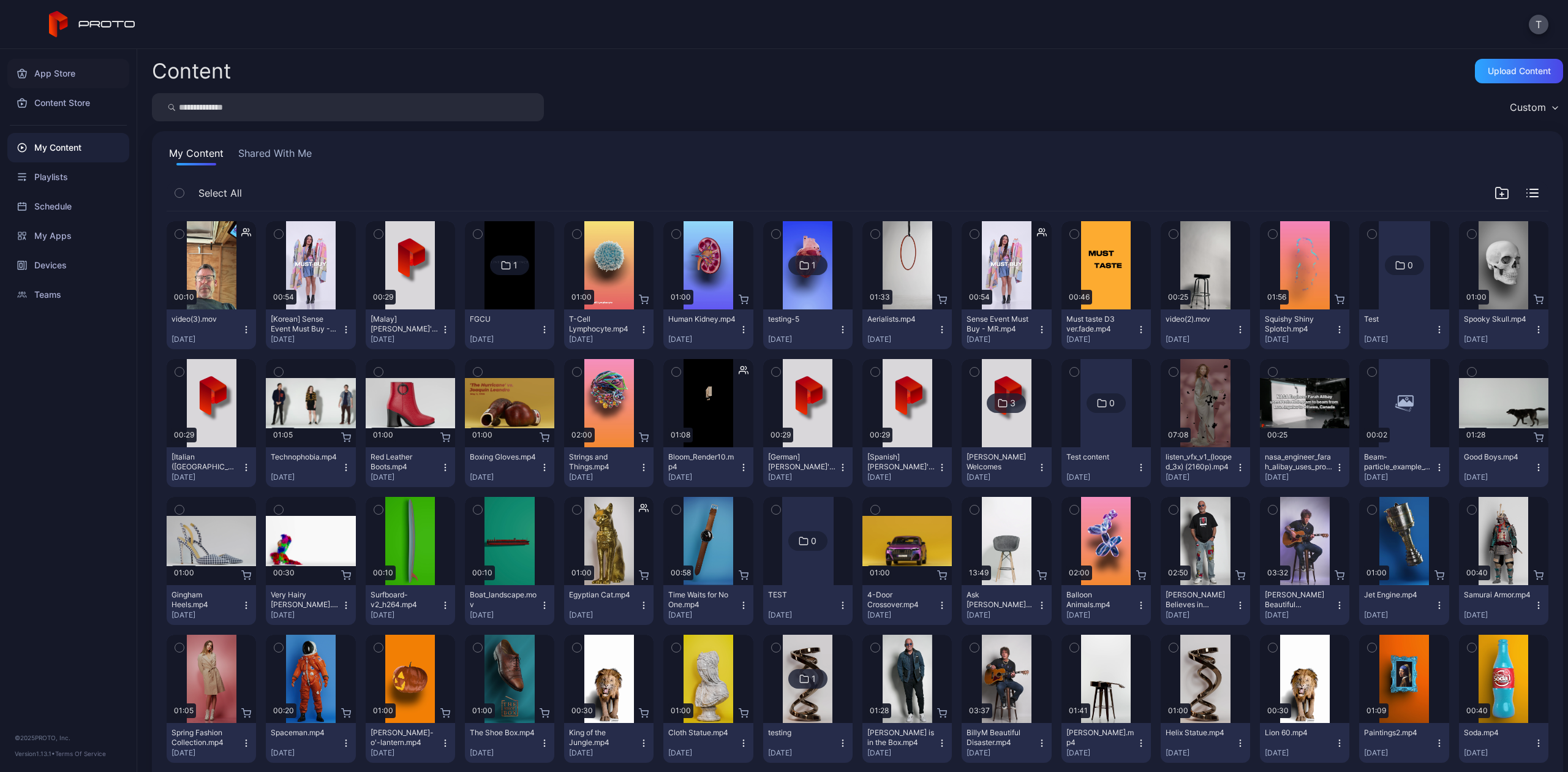
click at [44, 72] on div "App Store" at bounding box center [68, 74] width 122 height 30
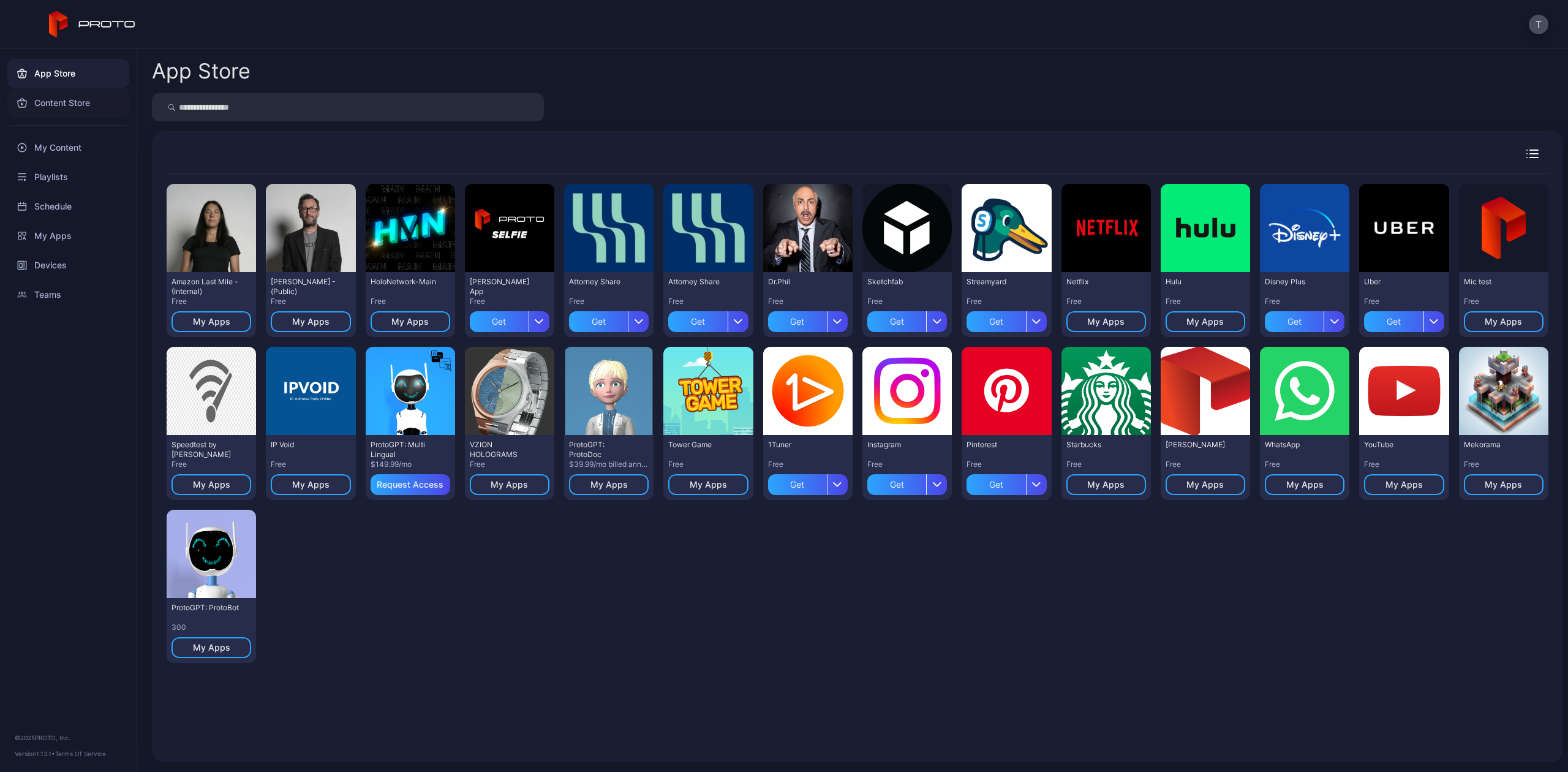
click at [44, 98] on div "Content Store" at bounding box center [68, 103] width 122 height 30
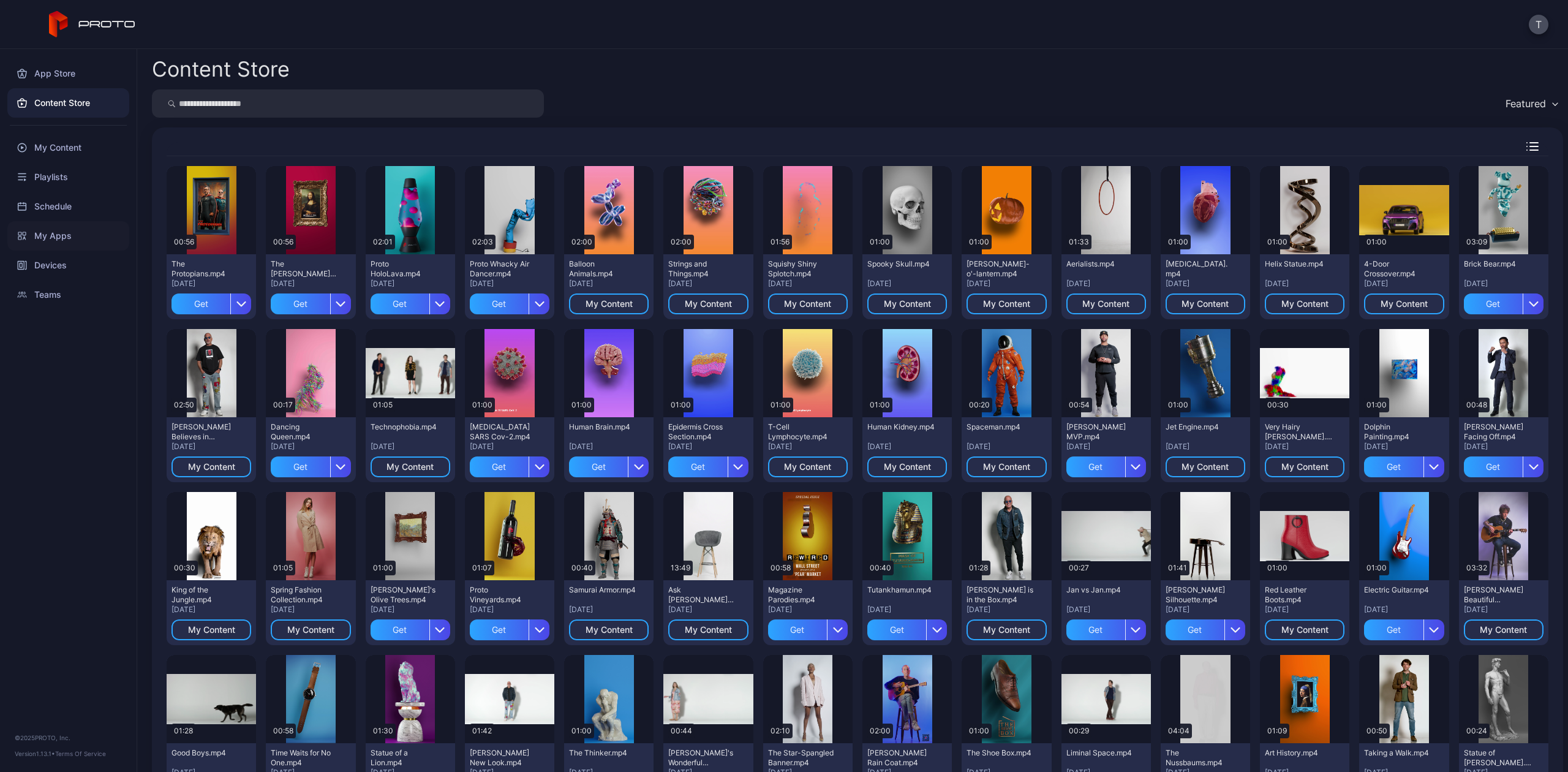
click at [48, 228] on div "My Apps" at bounding box center [68, 236] width 122 height 30
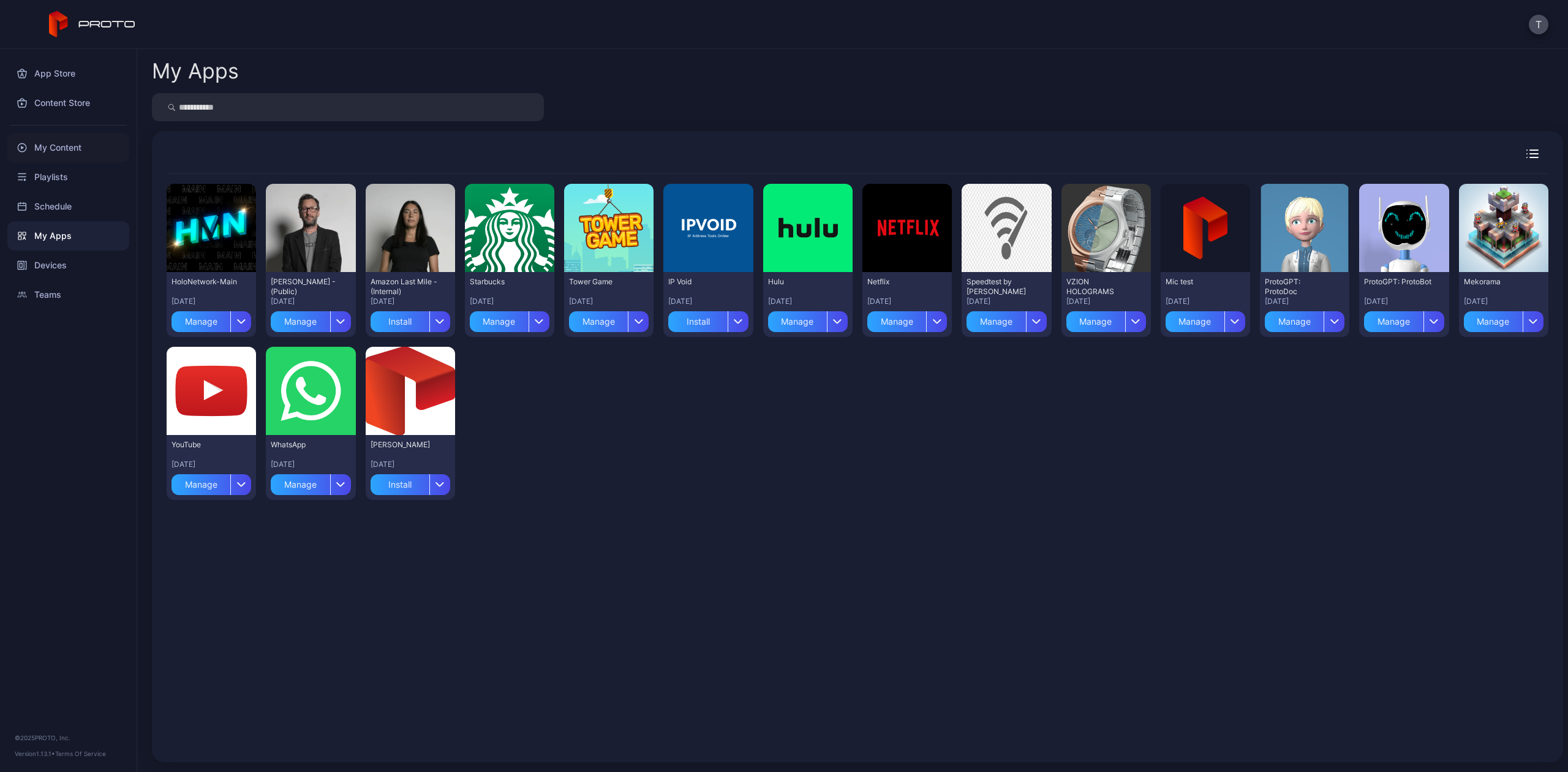
click at [39, 148] on div "My Content" at bounding box center [68, 148] width 122 height 30
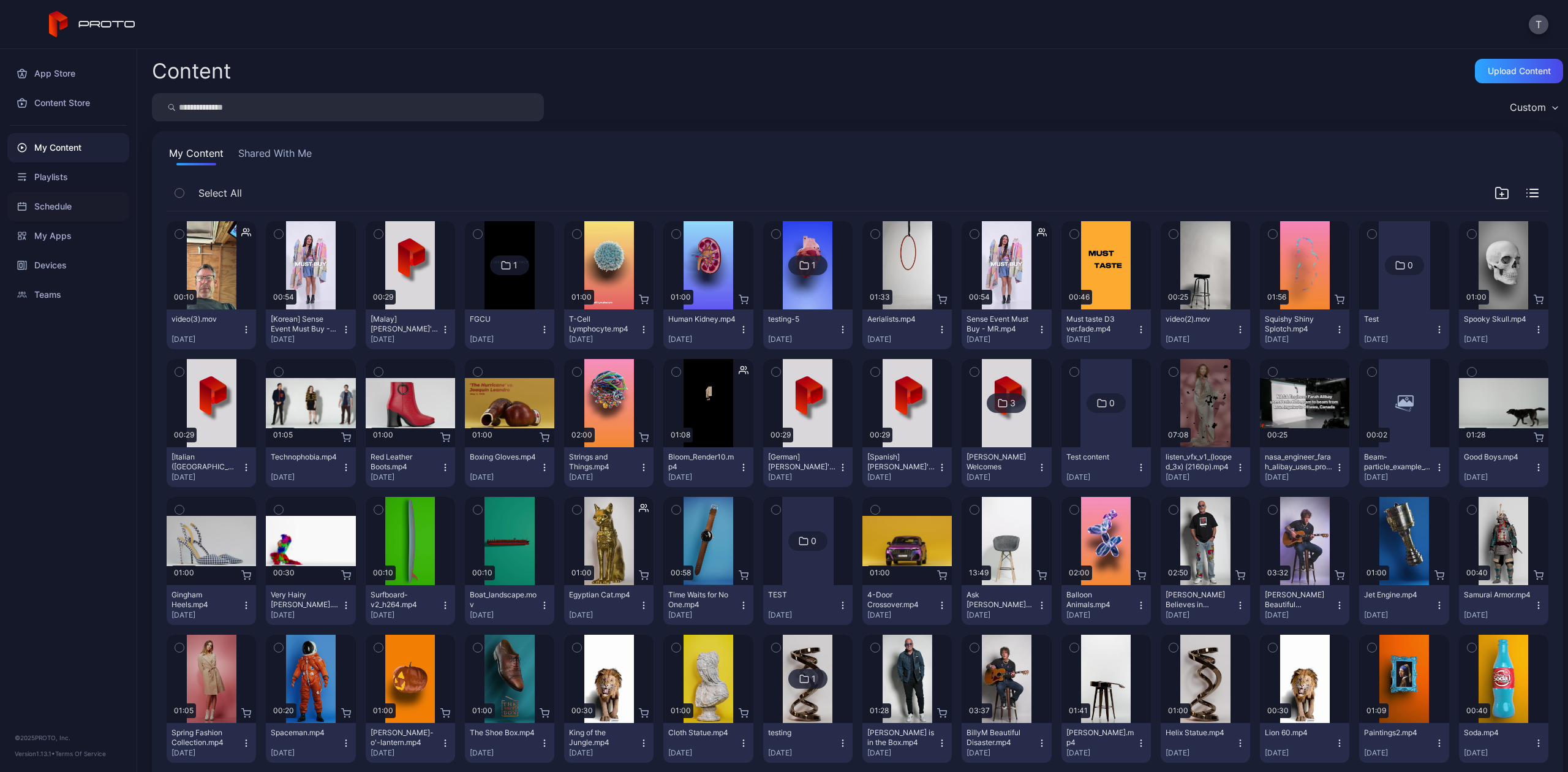
click at [52, 206] on div "Schedule" at bounding box center [68, 207] width 122 height 30
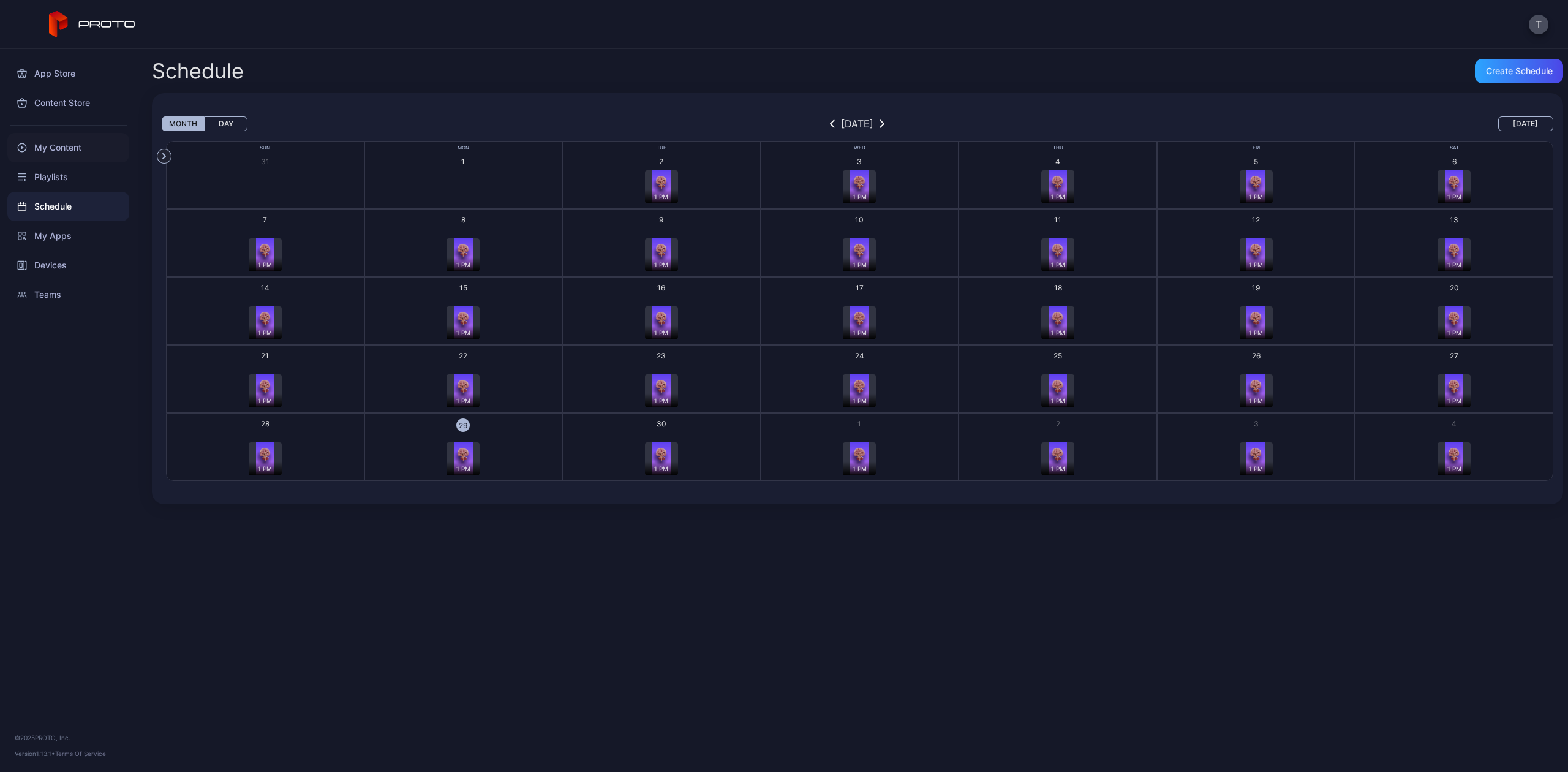
click at [50, 151] on div "My Content" at bounding box center [68, 148] width 122 height 30
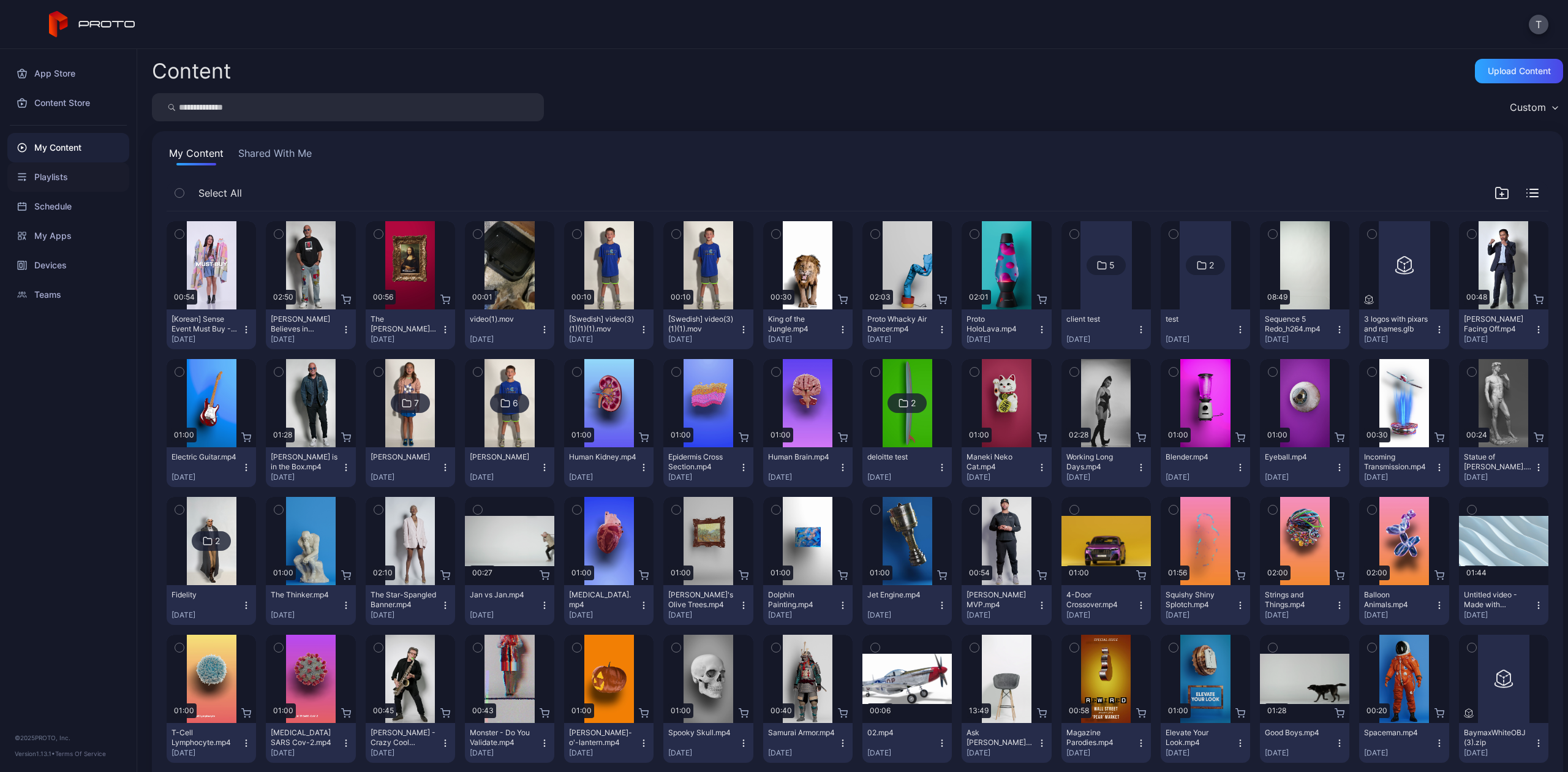
click at [45, 179] on div "Playlists" at bounding box center [68, 178] width 122 height 30
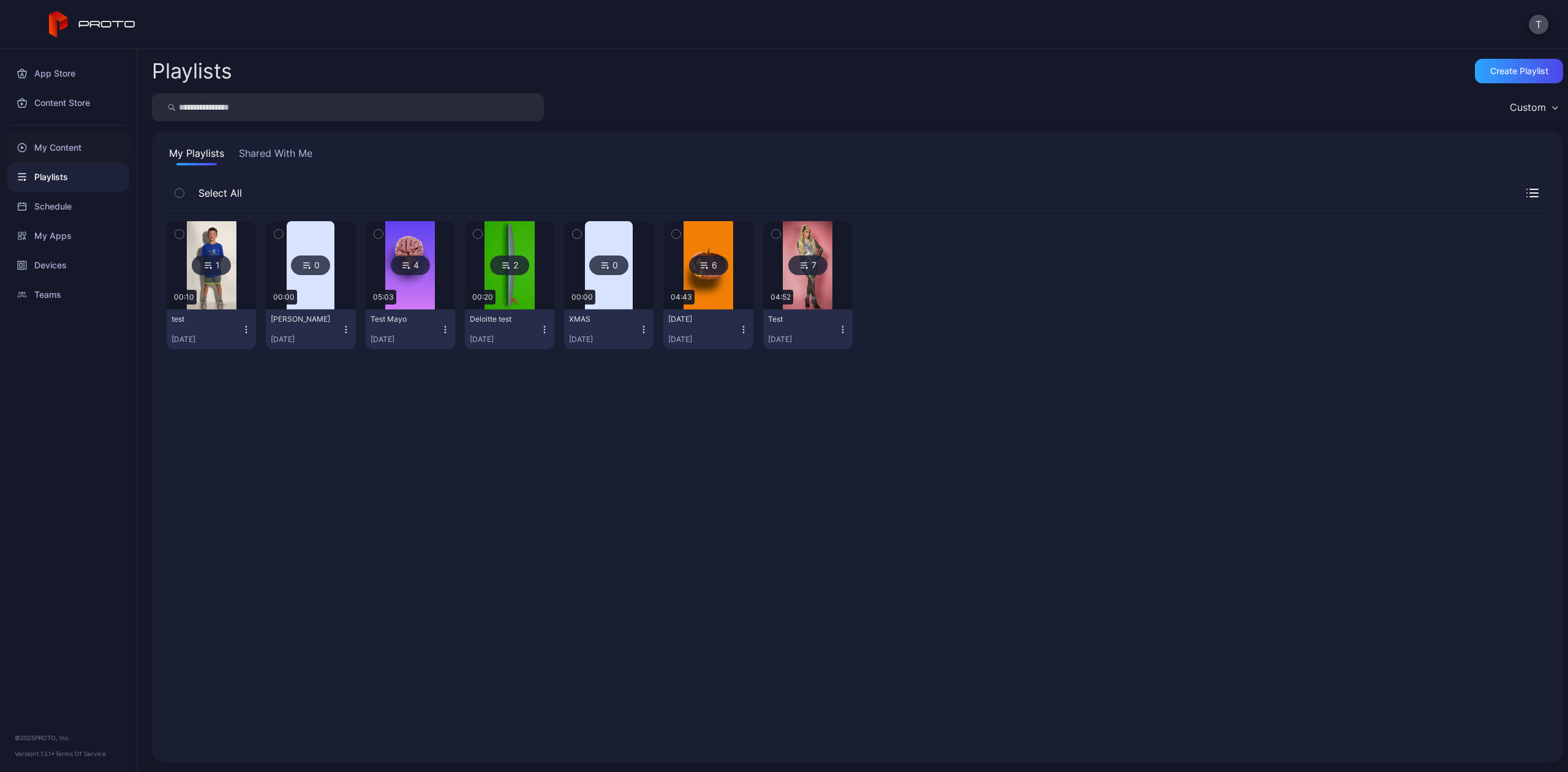
click at [47, 144] on div "My Content" at bounding box center [68, 148] width 122 height 30
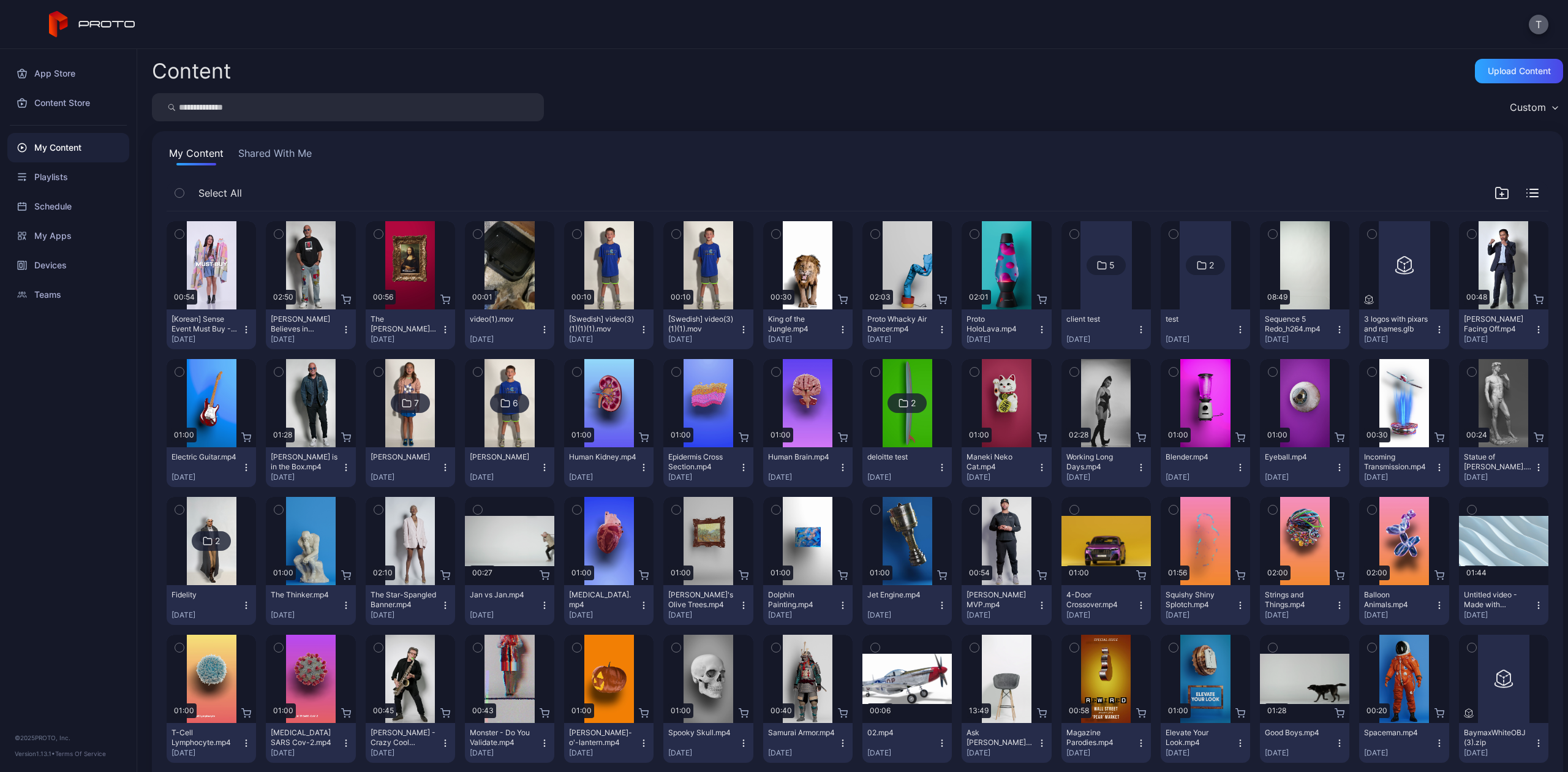
click at [1540, 27] on button "T" at bounding box center [1538, 24] width 19 height 19
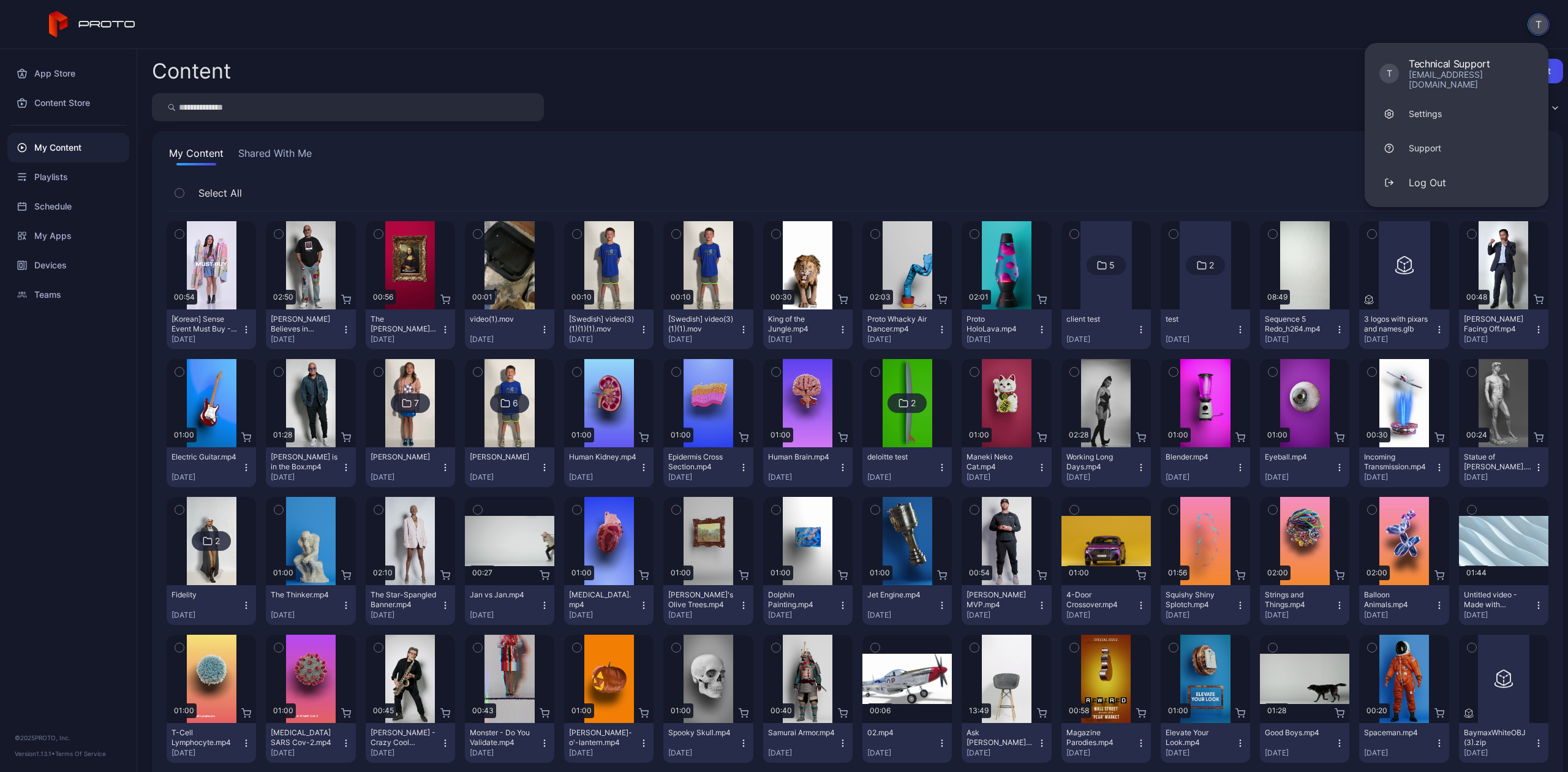
click at [1540, 22] on button "T" at bounding box center [1539, 25] width 22 height 22
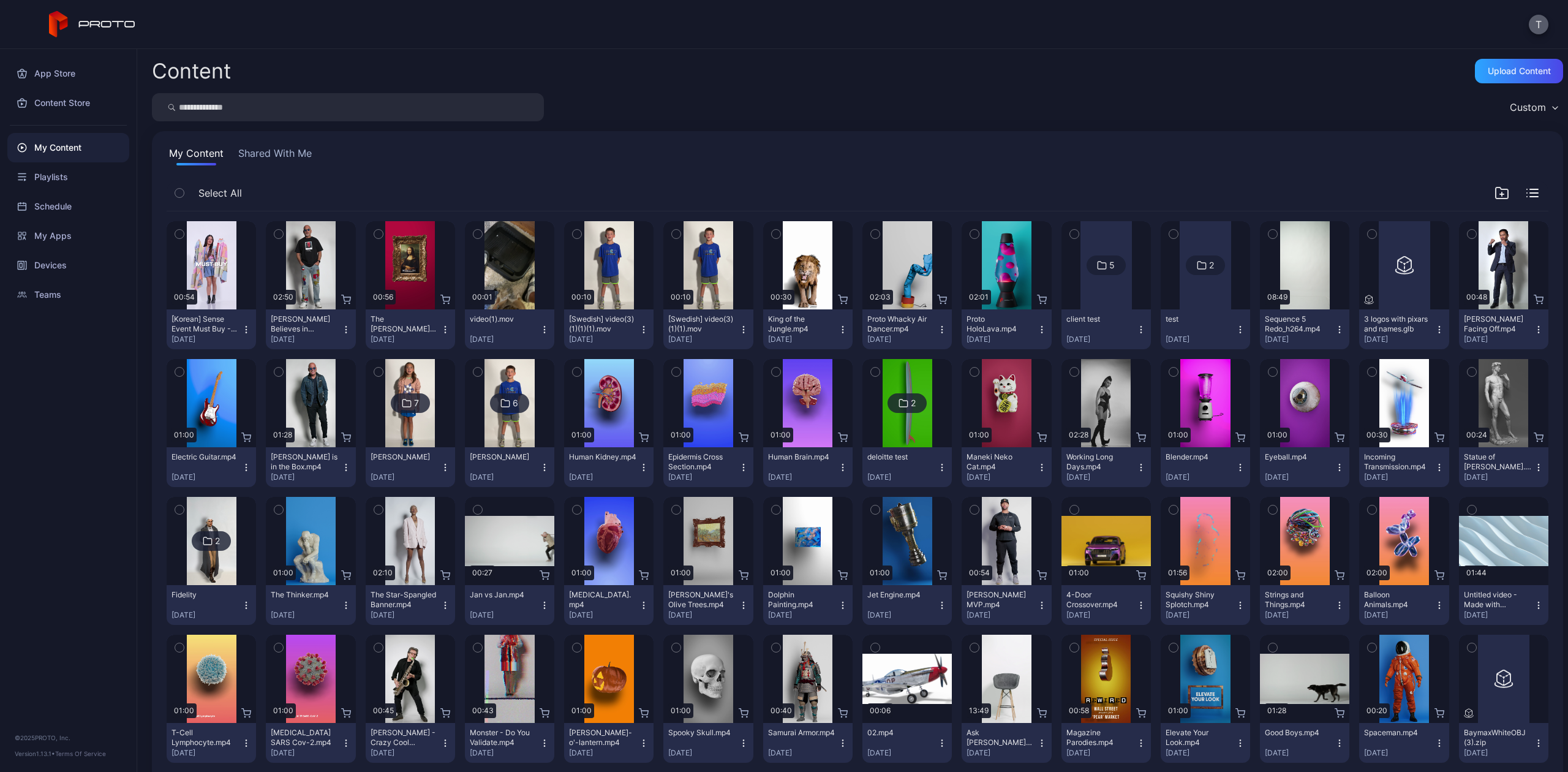
click at [1536, 23] on button "T" at bounding box center [1538, 24] width 19 height 19
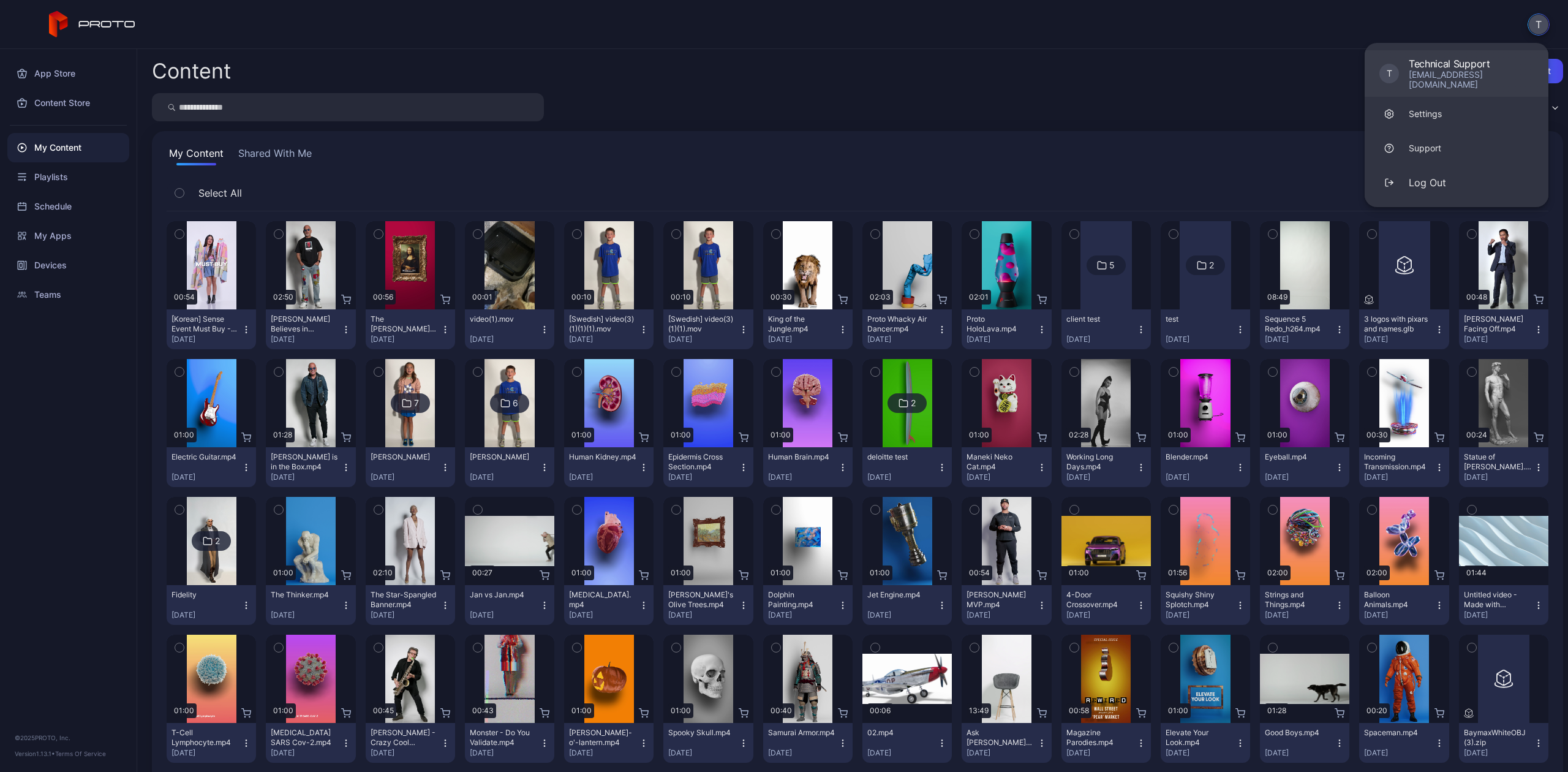
click at [1465, 71] on div "[EMAIL_ADDRESS][DOMAIN_NAME]" at bounding box center [1471, 80] width 125 height 19
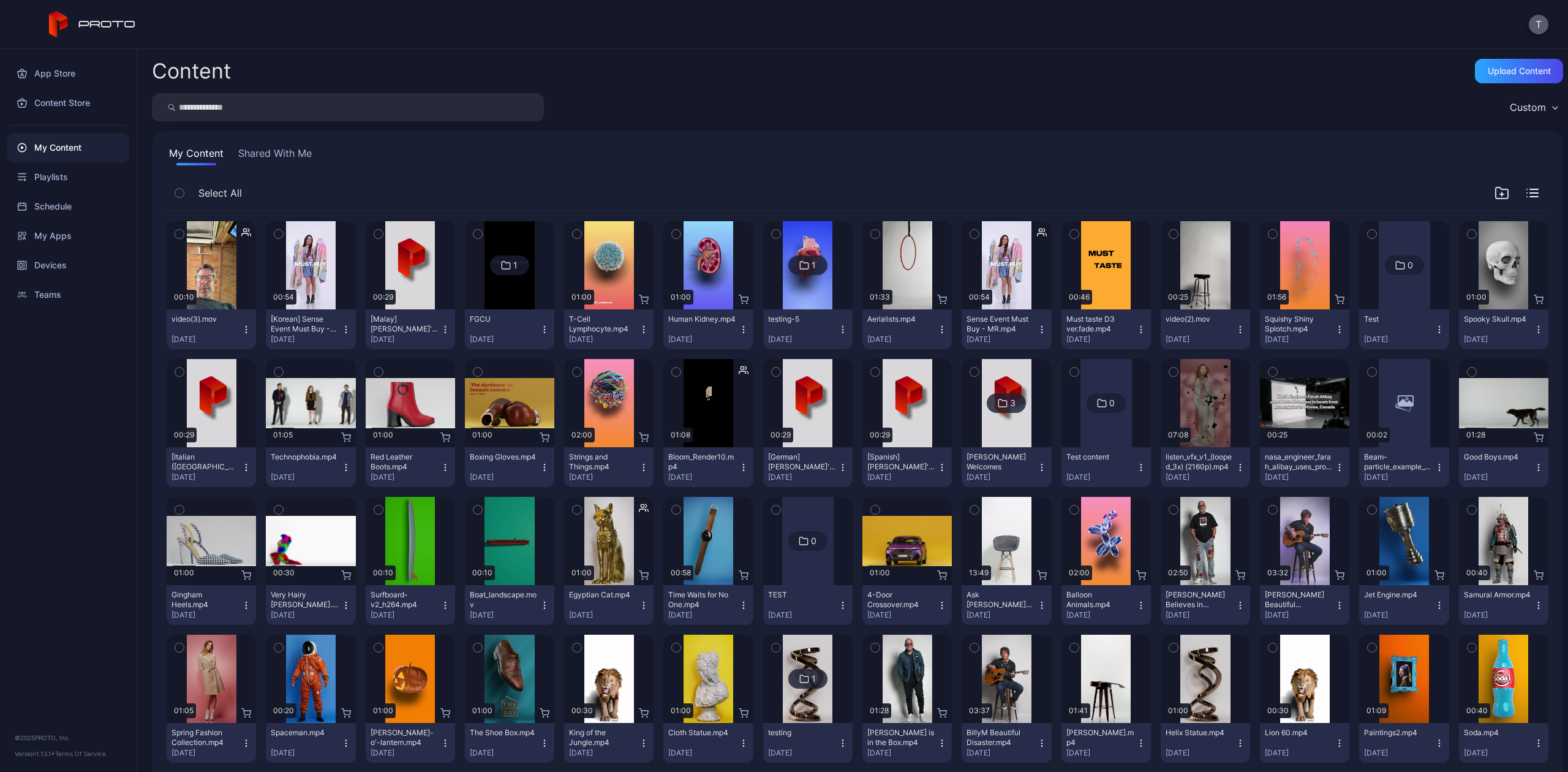
click at [1546, 28] on button "T" at bounding box center [1538, 24] width 19 height 19
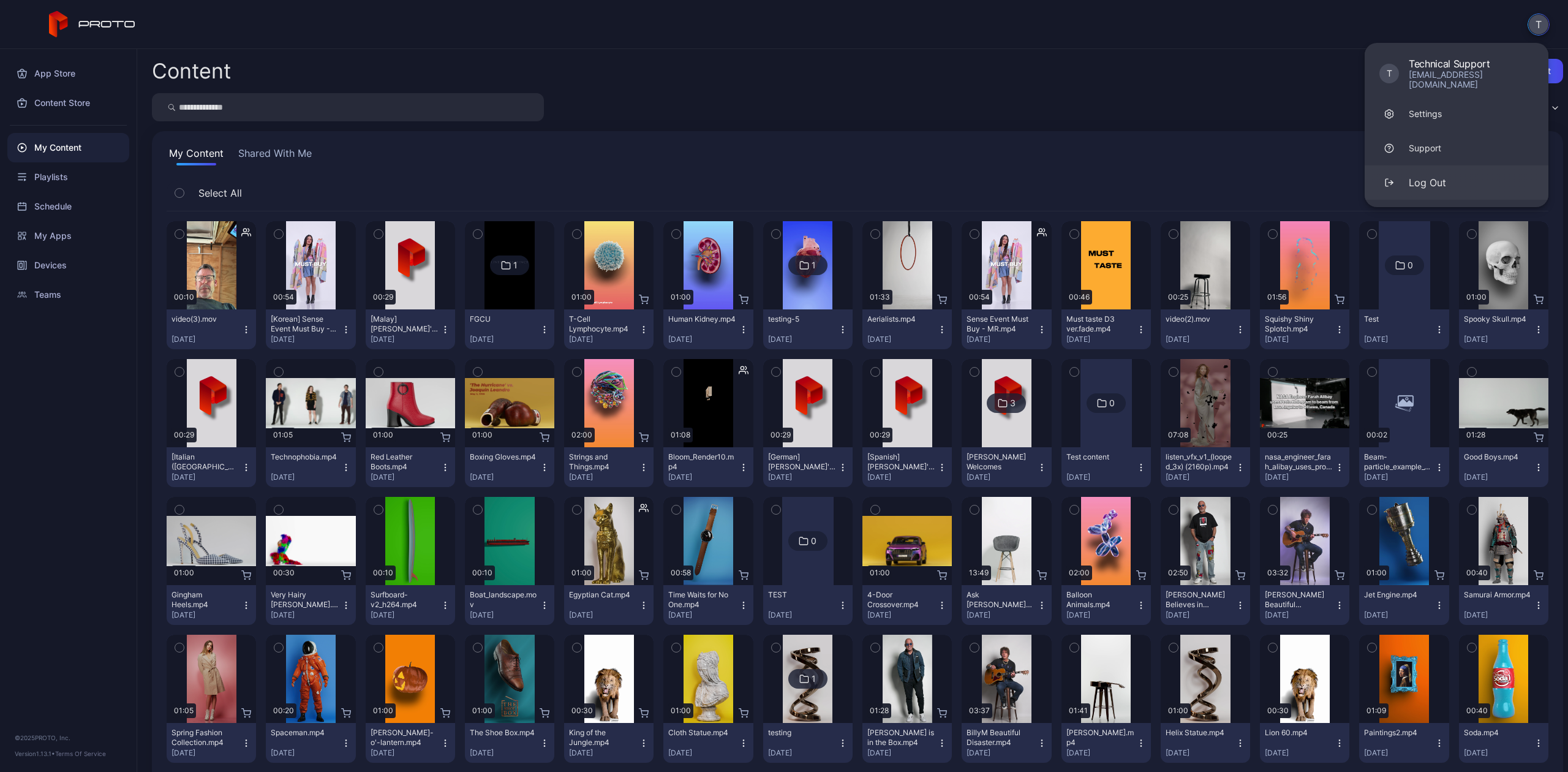
click at [1425, 176] on div "Log Out" at bounding box center [1428, 183] width 37 height 15
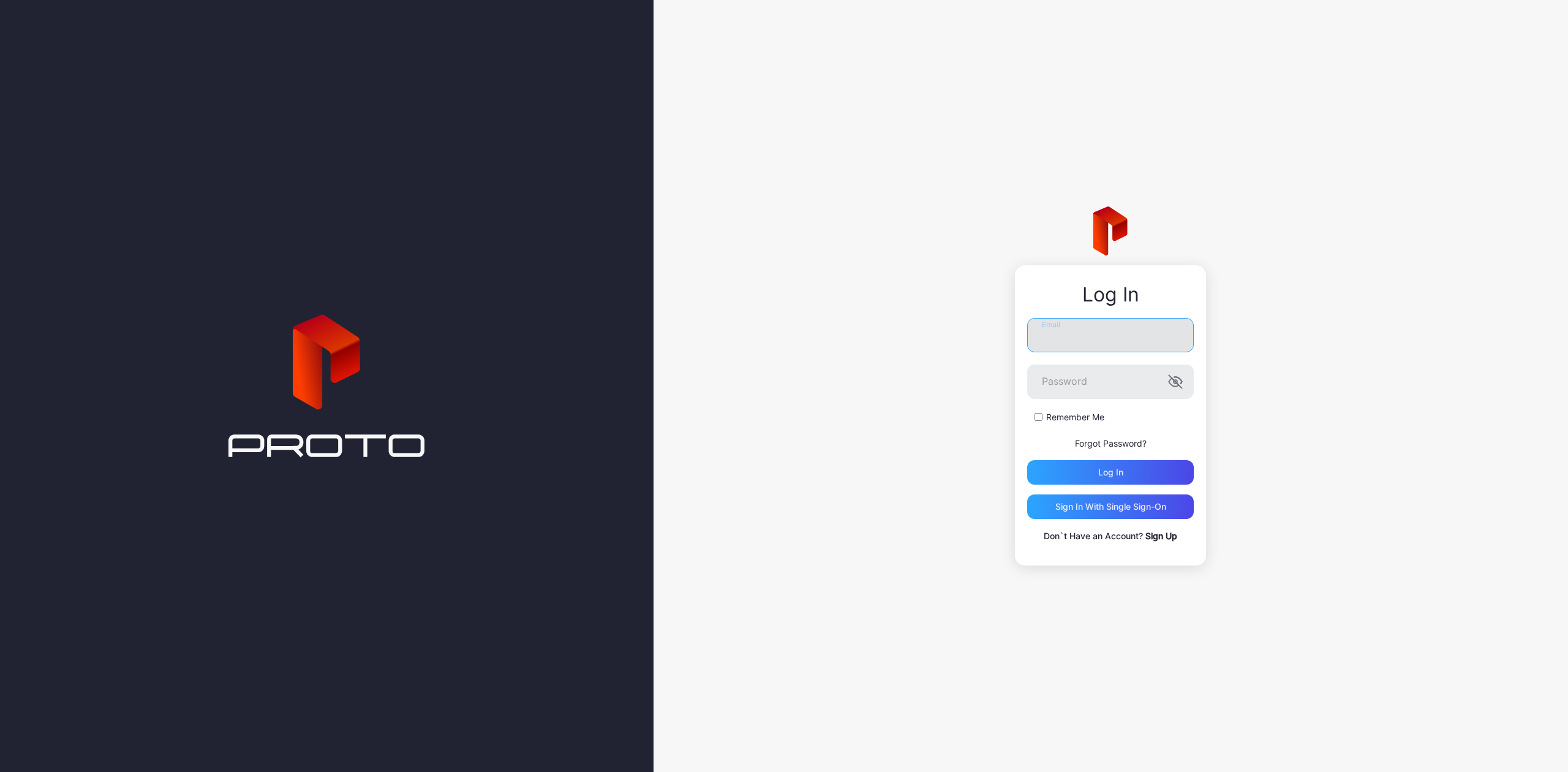
click at [1067, 339] on input "Email" at bounding box center [1111, 335] width 166 height 34
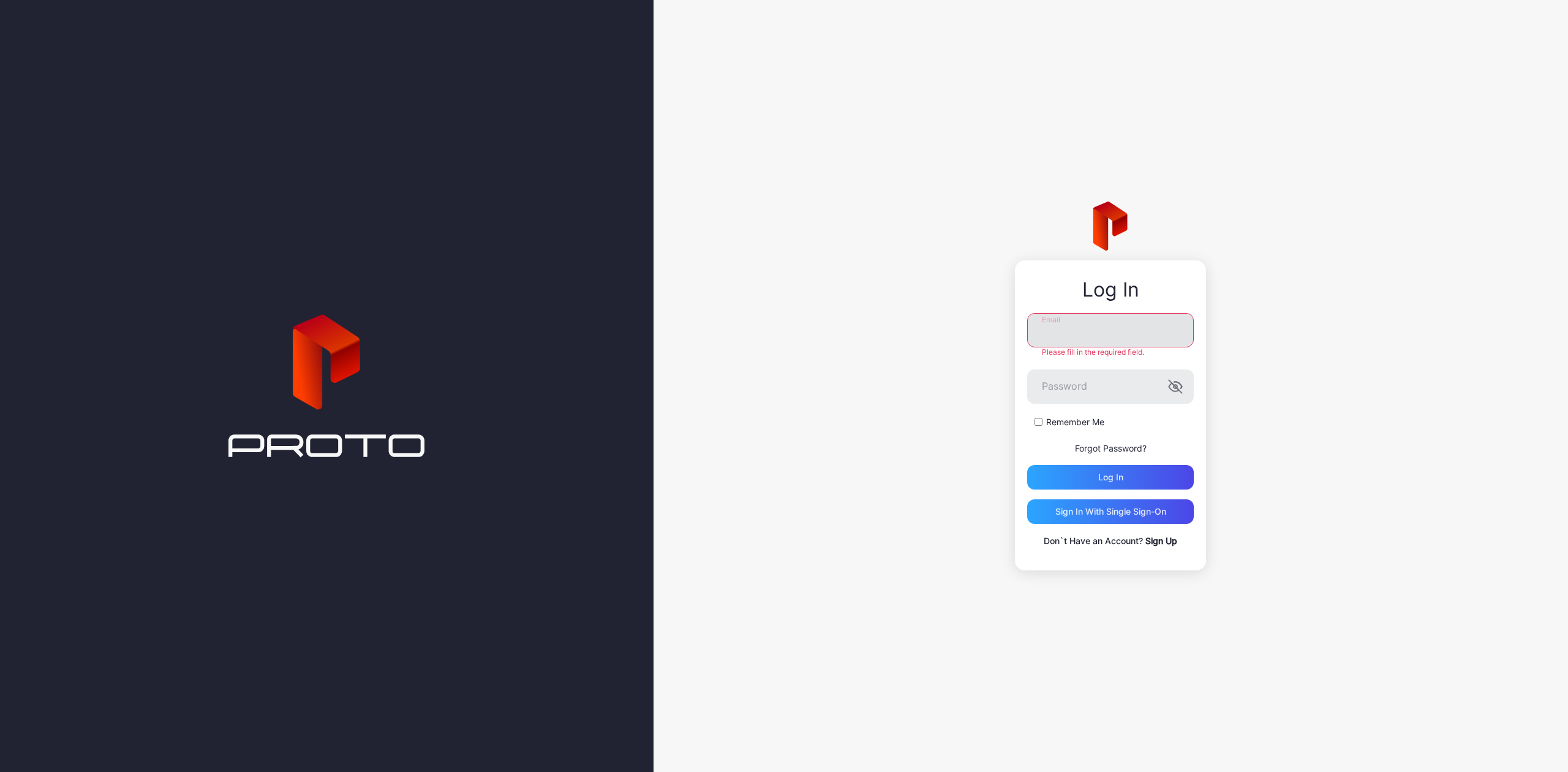
type input "**********"
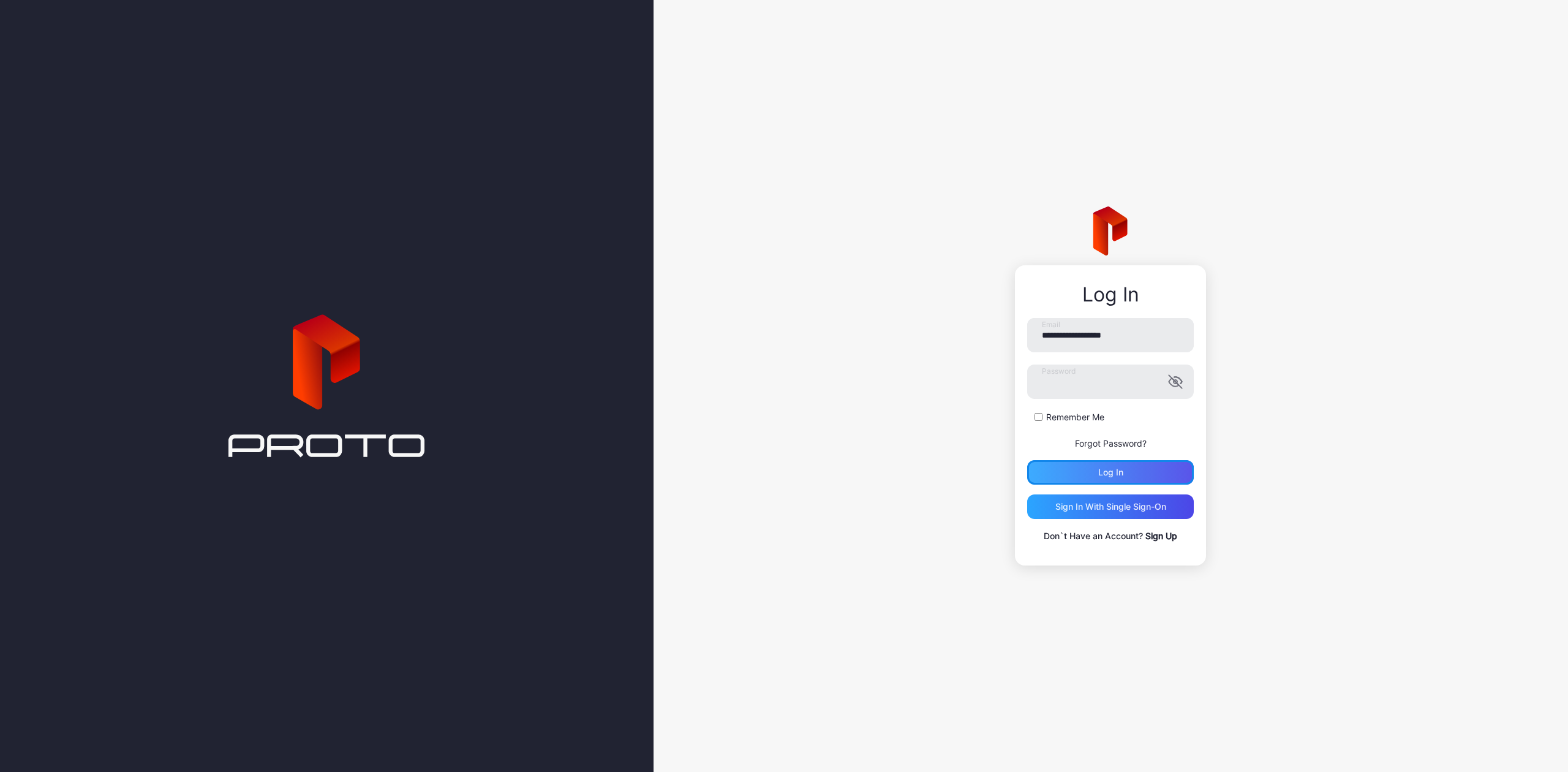
click at [1084, 484] on div "Log in" at bounding box center [1111, 472] width 166 height 25
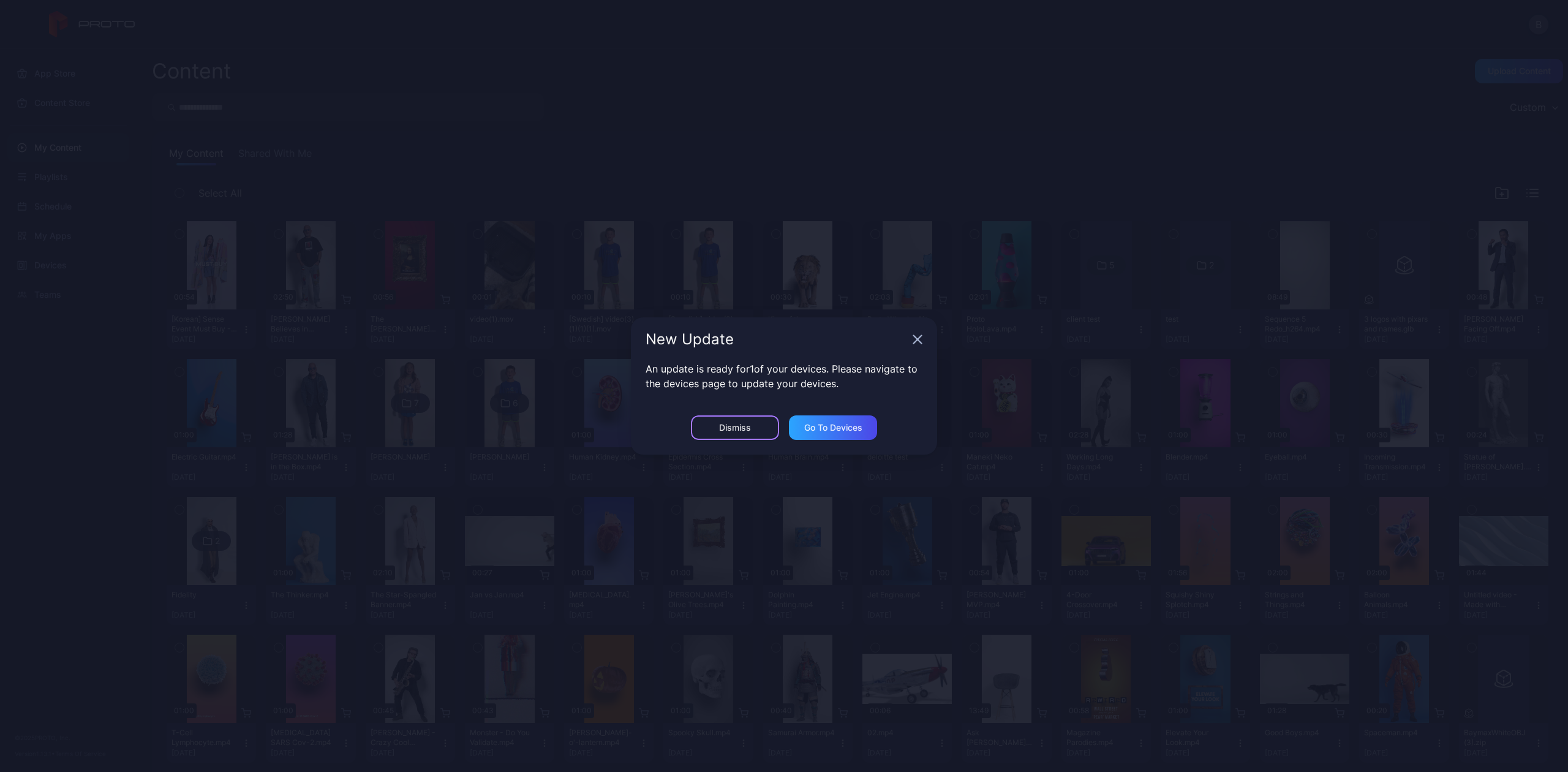
click at [745, 435] on div "Dismiss" at bounding box center [735, 428] width 88 height 25
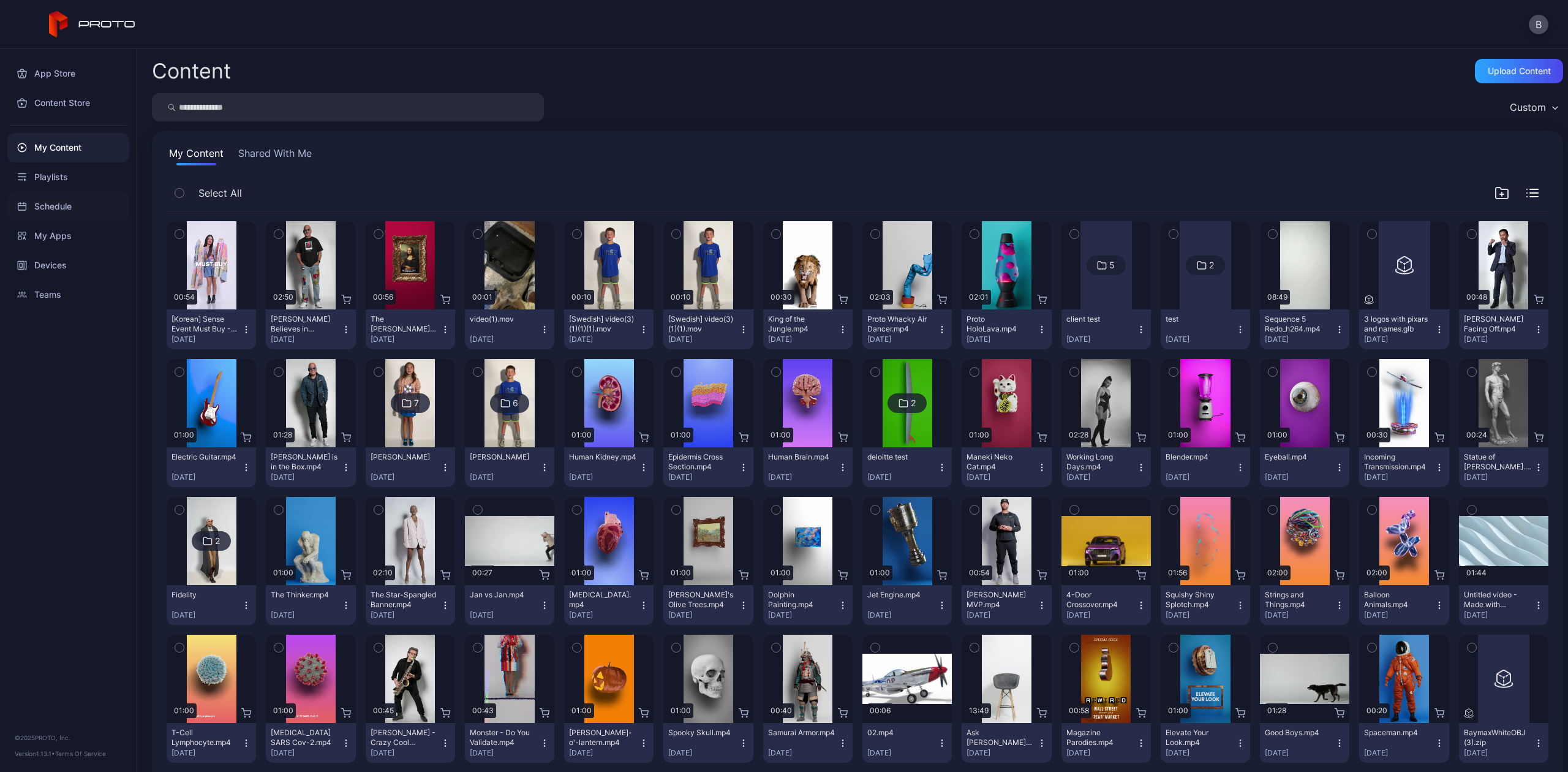
click at [72, 210] on div "Schedule" at bounding box center [68, 207] width 122 height 30
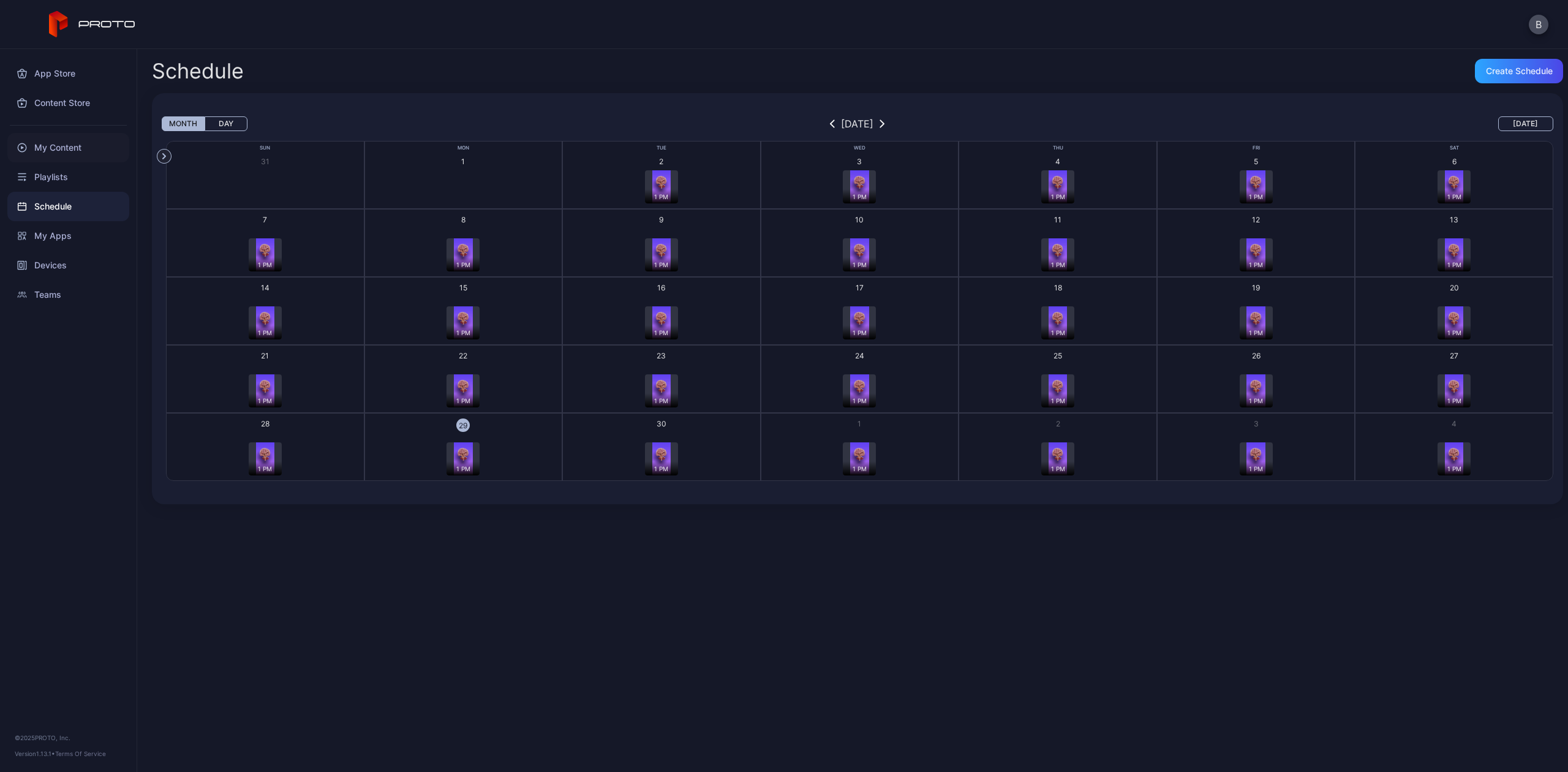
click at [46, 141] on div "My Content" at bounding box center [68, 148] width 122 height 30
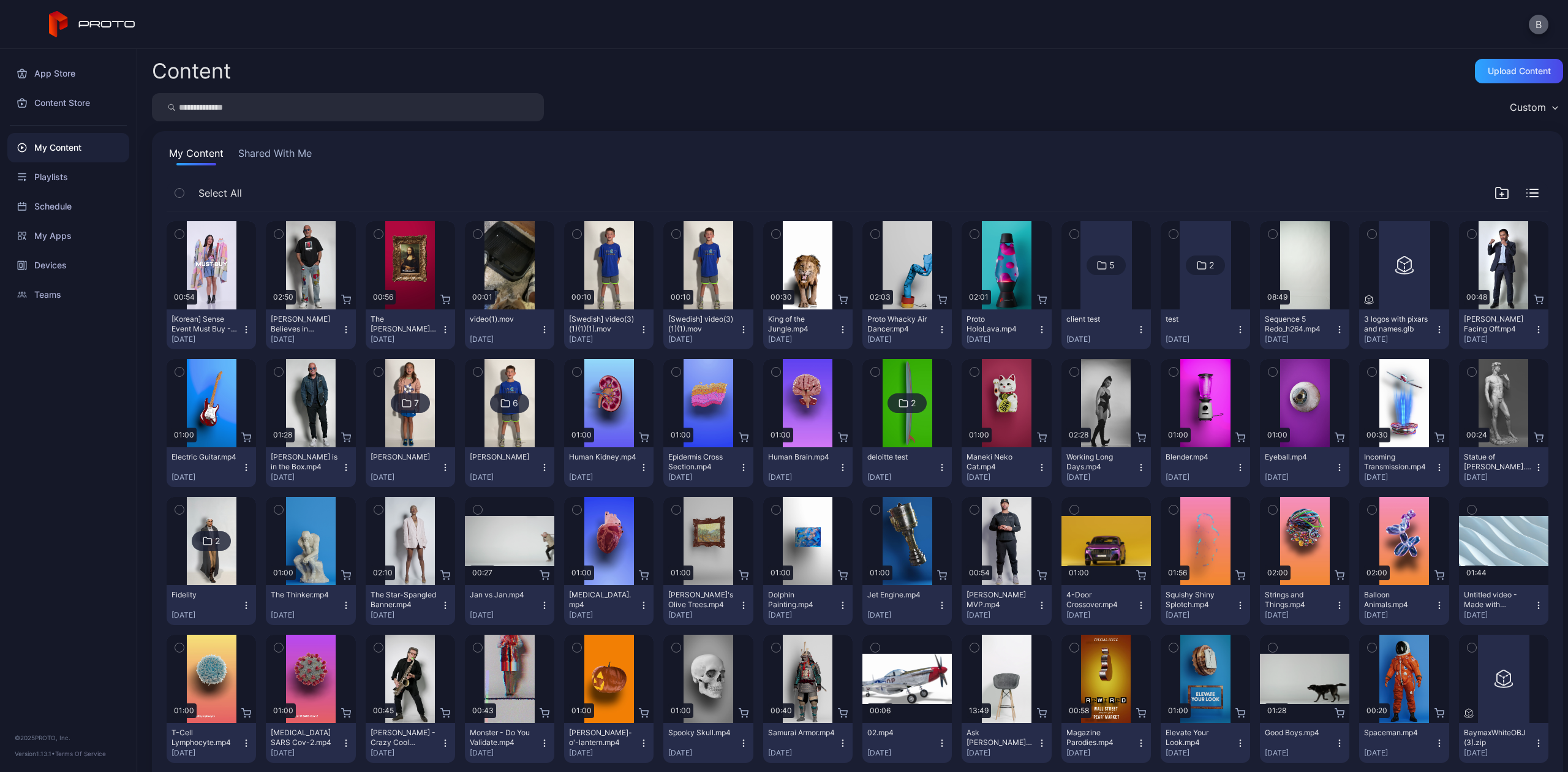
click at [1534, 28] on button "B" at bounding box center [1538, 24] width 19 height 19
click at [1143, 82] on div "Content Upload Content" at bounding box center [857, 71] width 1412 height 25
click at [1538, 26] on button "B" at bounding box center [1538, 24] width 19 height 19
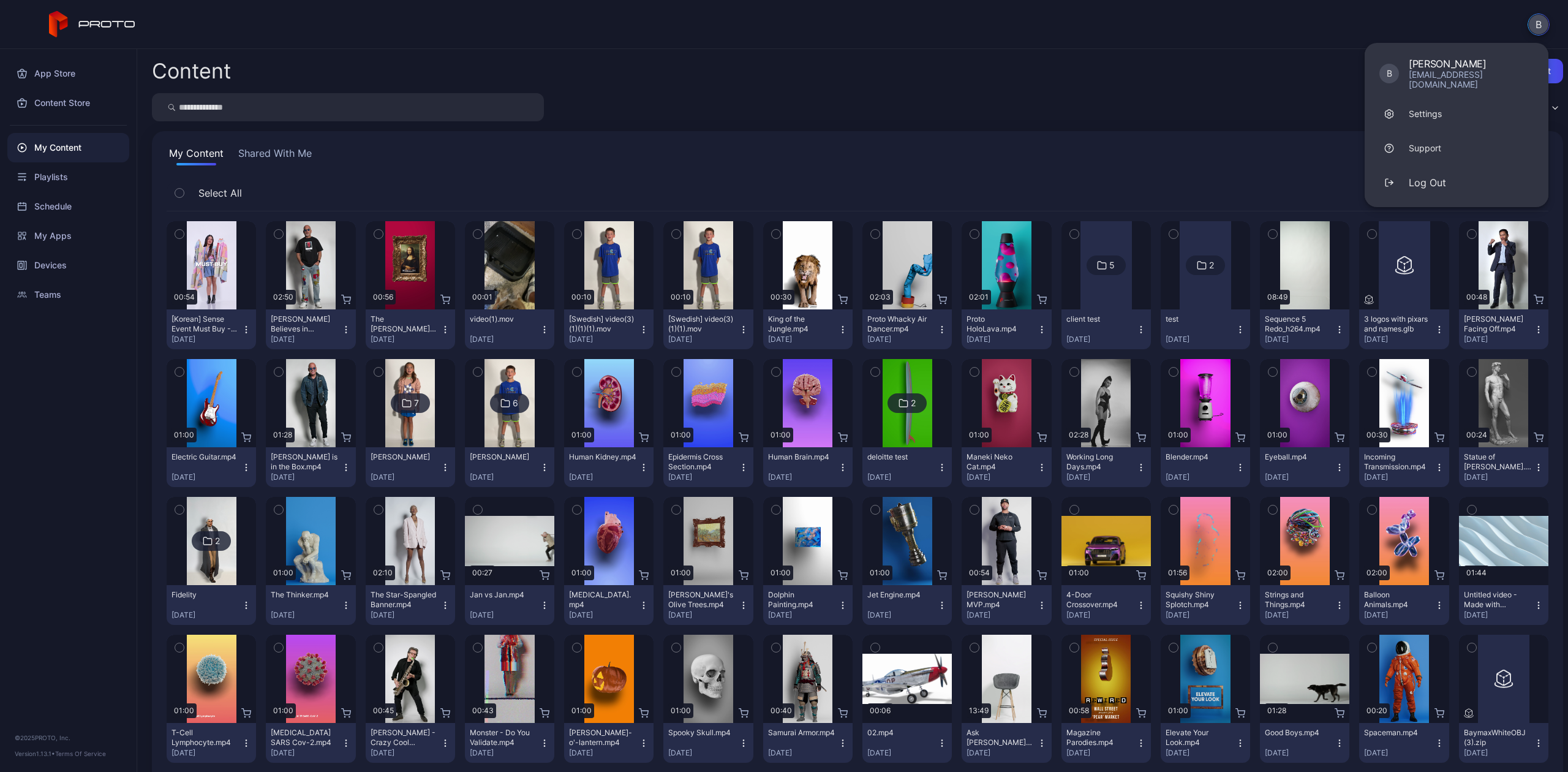
click at [1062, 91] on div "Content Upload Content Custom My Content Shared With Me Select All Preview 00:5…" at bounding box center [853, 411] width 1431 height 723
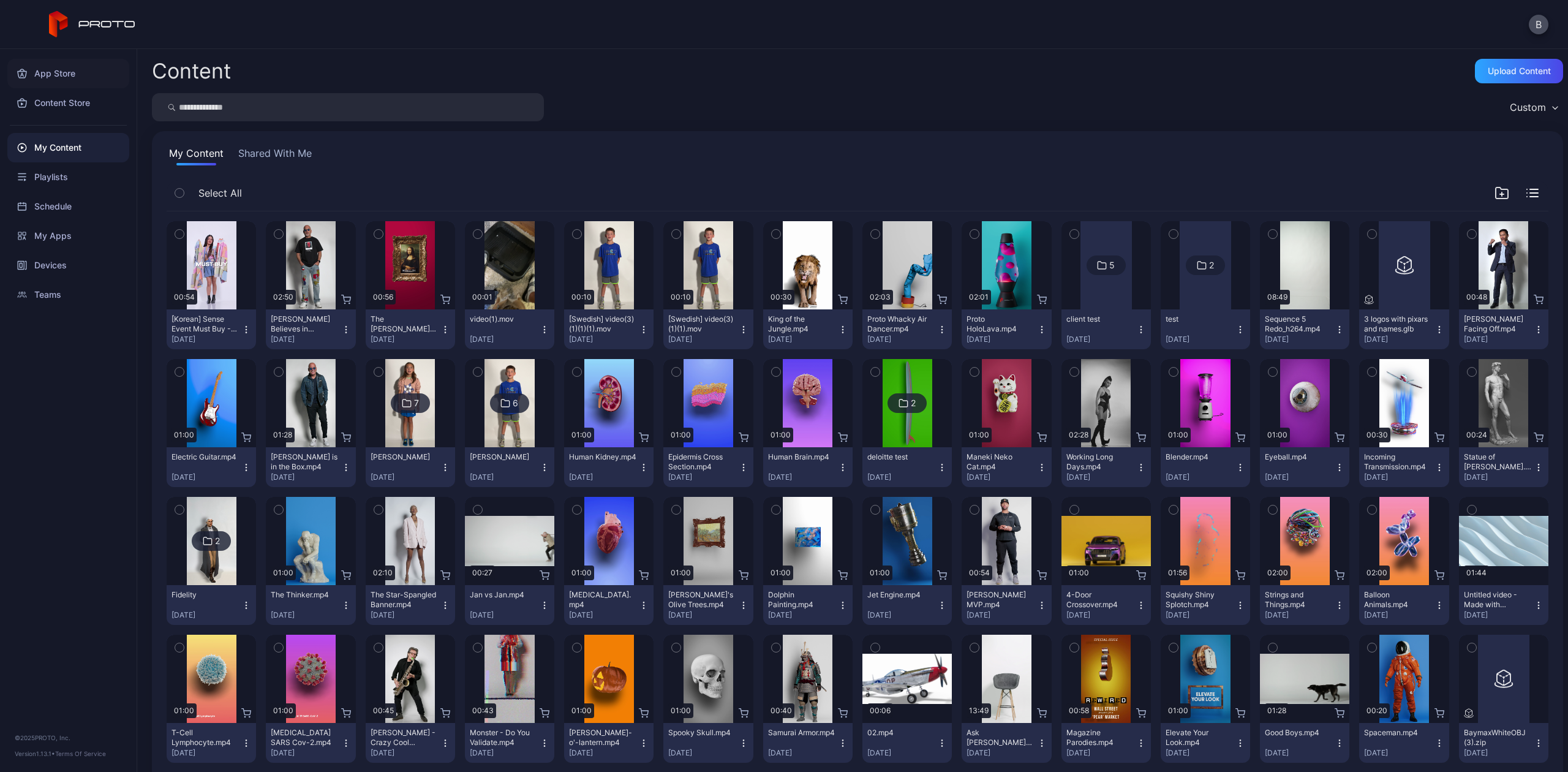
click at [55, 76] on div "App Store" at bounding box center [68, 74] width 122 height 30
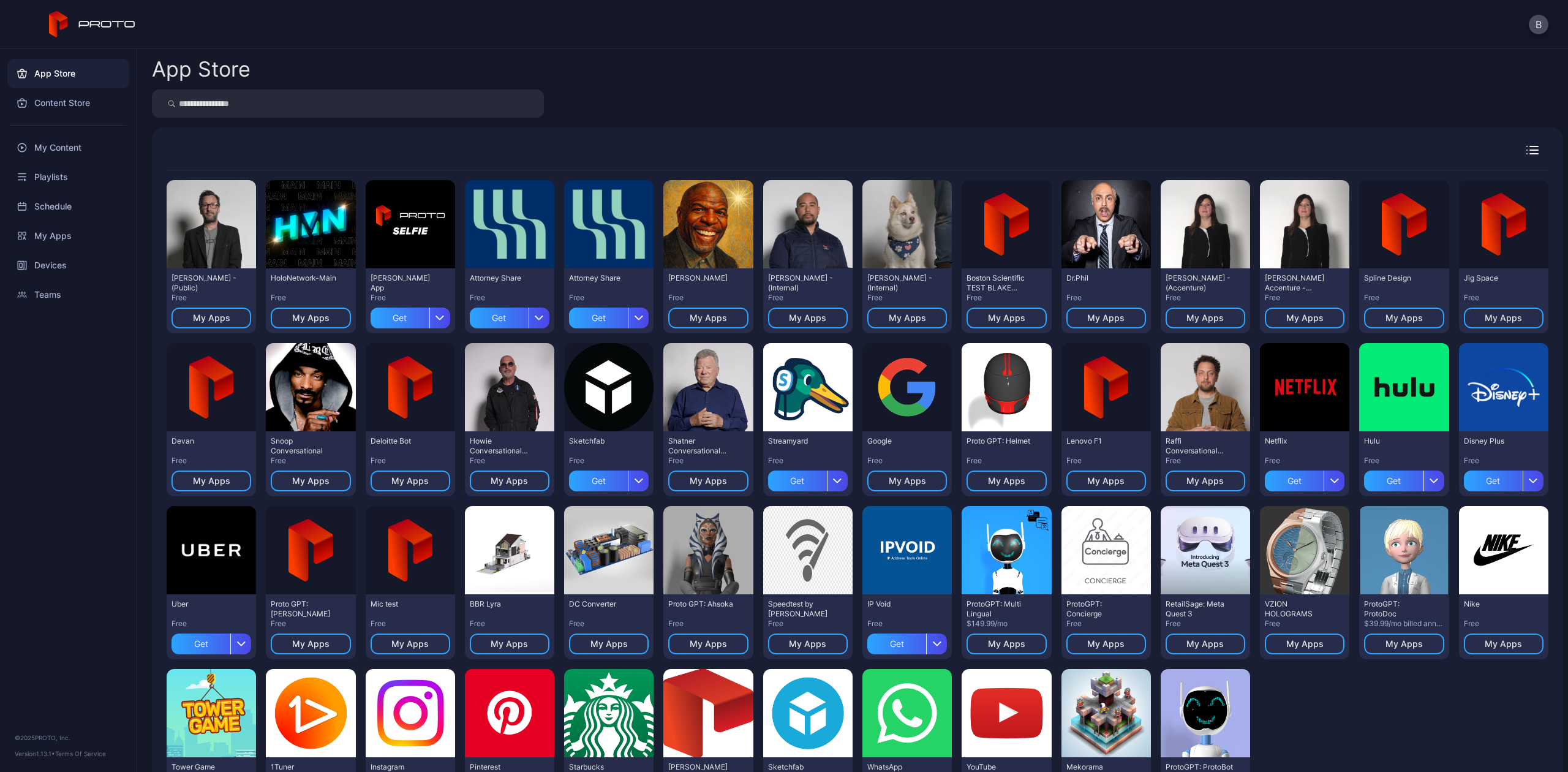
click at [59, 97] on div "Content Store" at bounding box center [68, 103] width 122 height 30
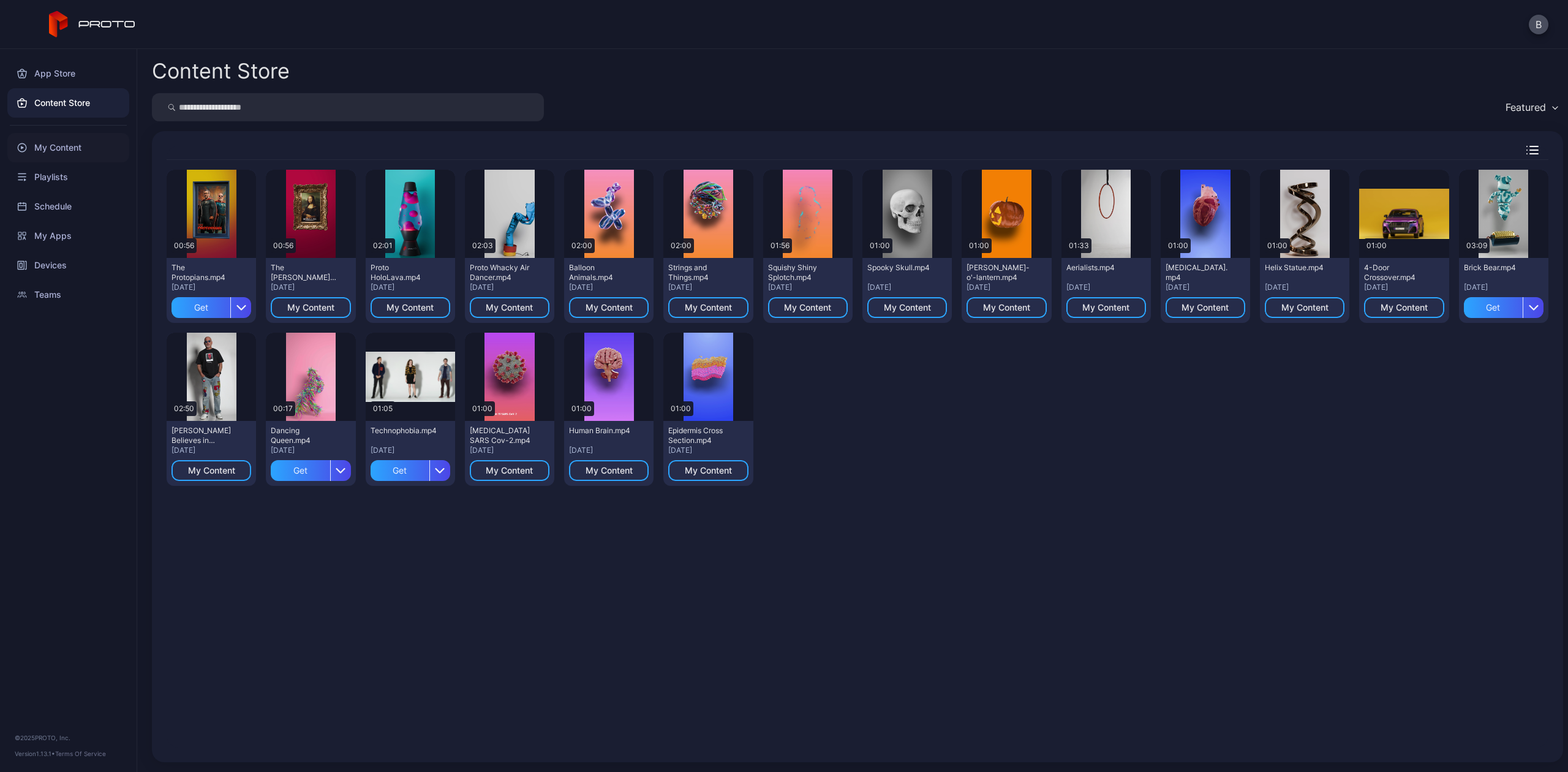
click at [62, 138] on div "My Content" at bounding box center [68, 148] width 122 height 30
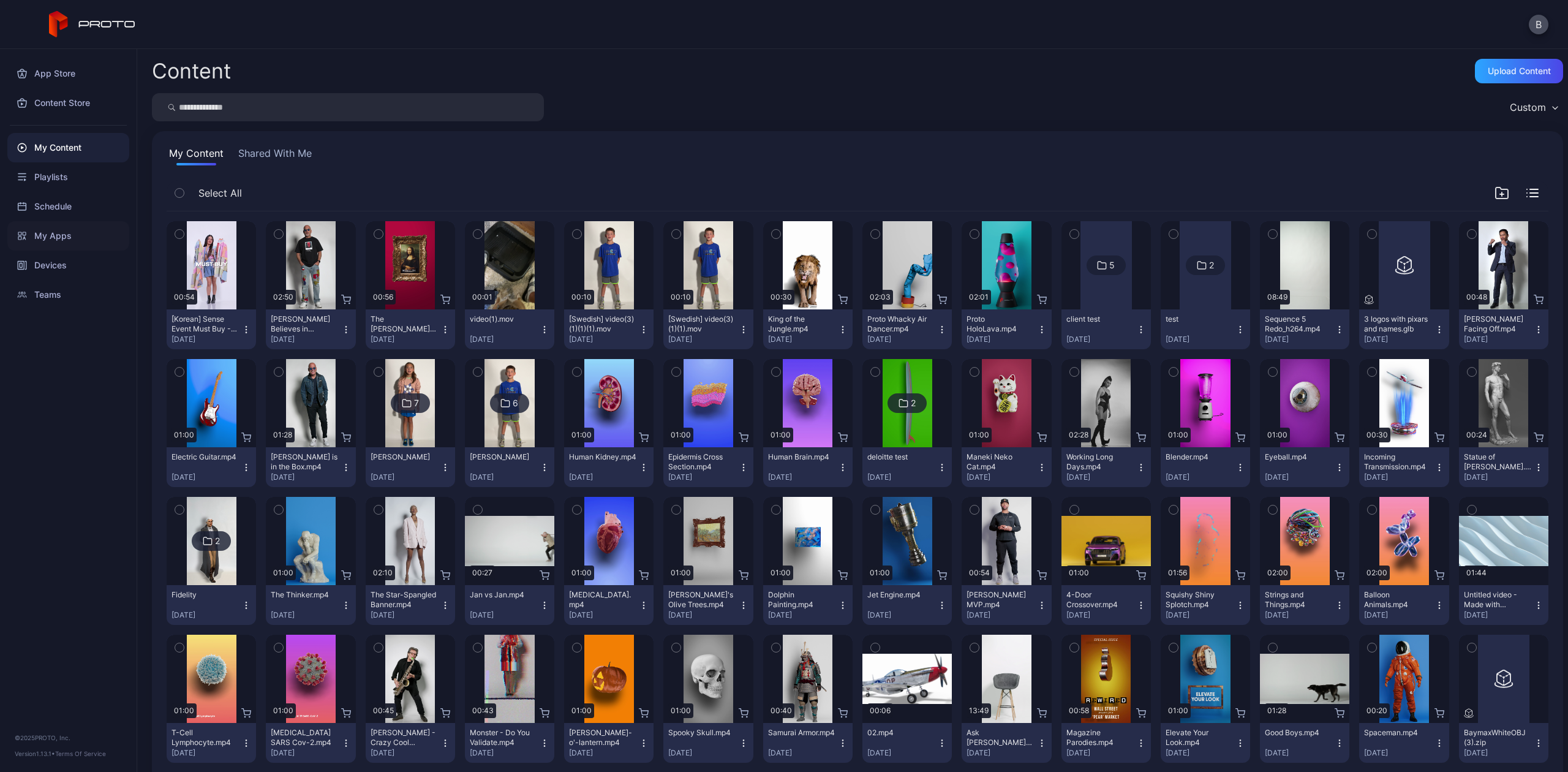
click at [41, 227] on div "My Apps" at bounding box center [68, 236] width 122 height 30
